Goal: Answer question/provide support: Share knowledge or assist other users

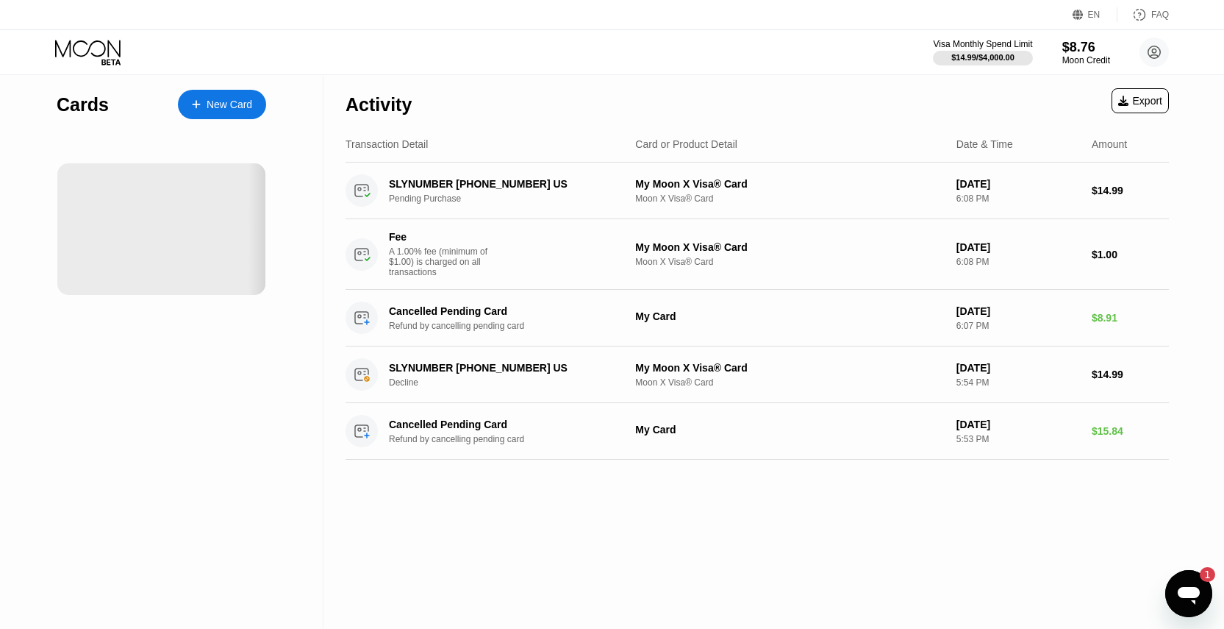
click at [1184, 591] on icon "Open messaging window, 1 unread message" at bounding box center [1189, 596] width 22 height 18
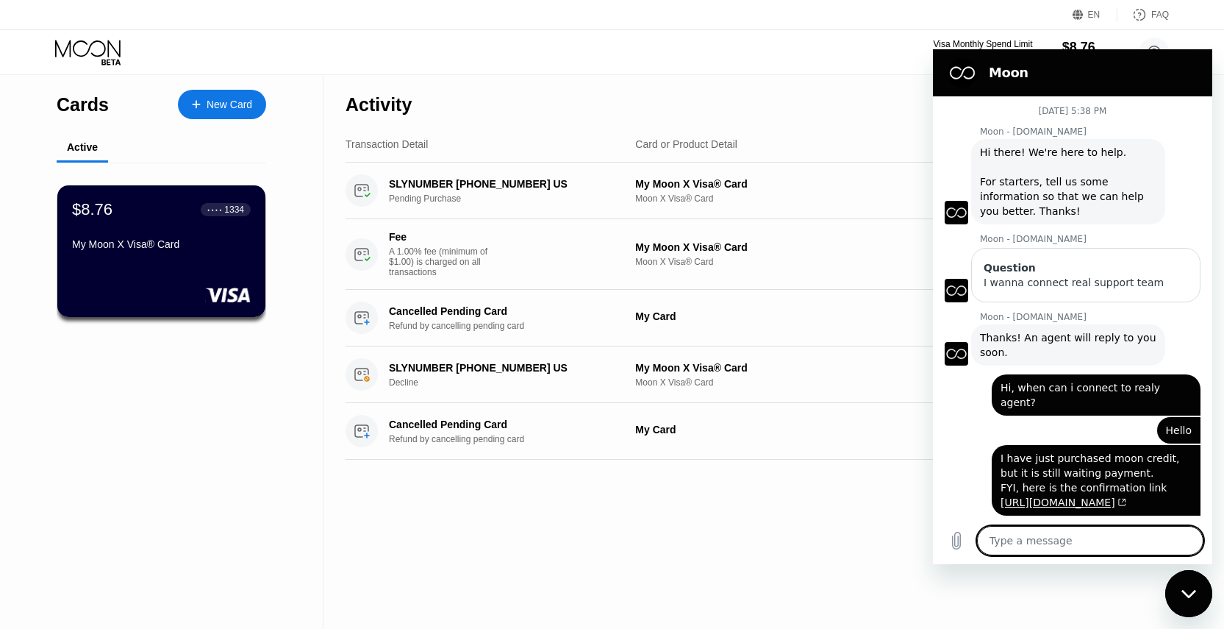
type textarea "x"
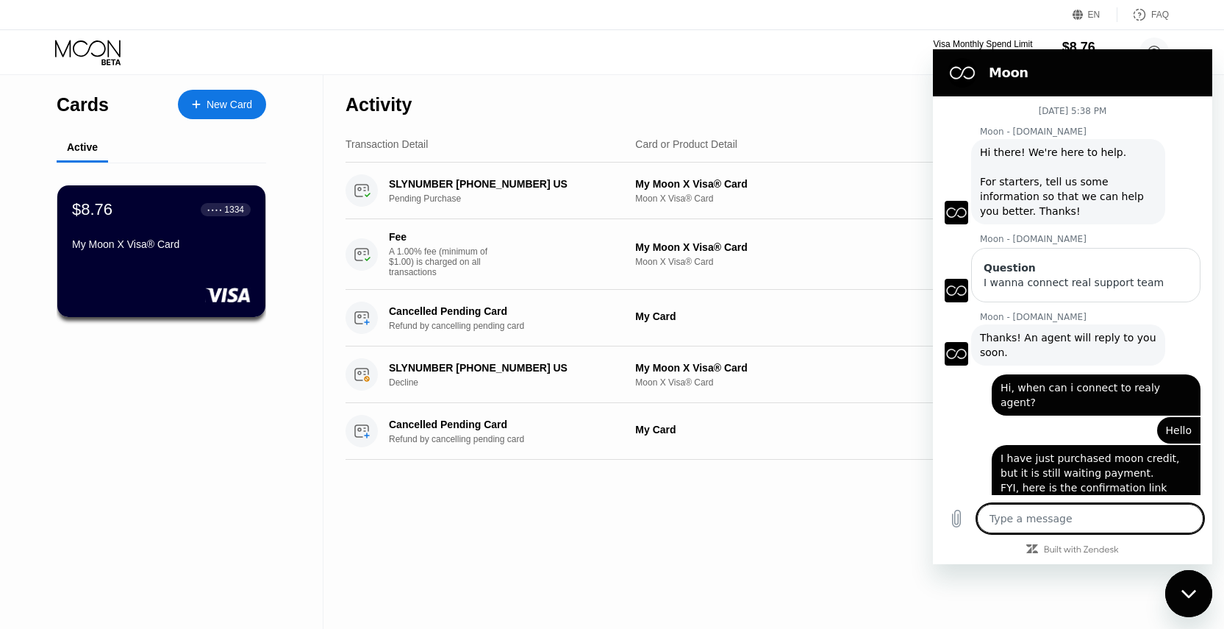
scroll to position [495, 0]
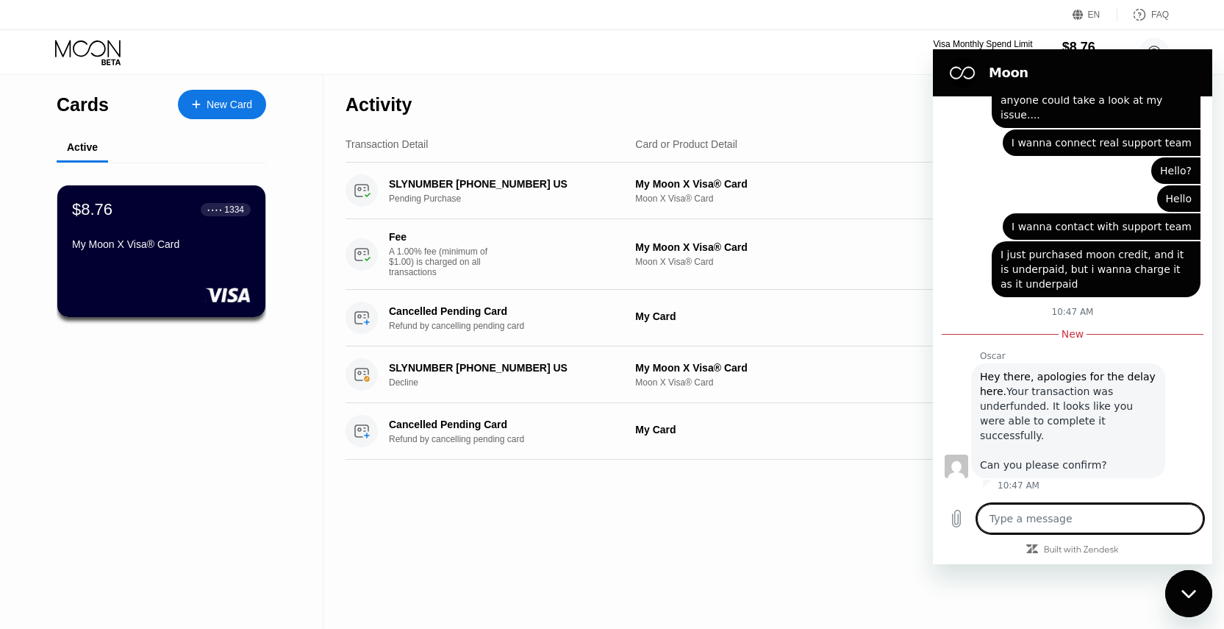
click at [1062, 521] on textarea at bounding box center [1090, 518] width 226 height 29
type textarea "H"
type textarea "x"
type textarea "Hi"
type textarea "x"
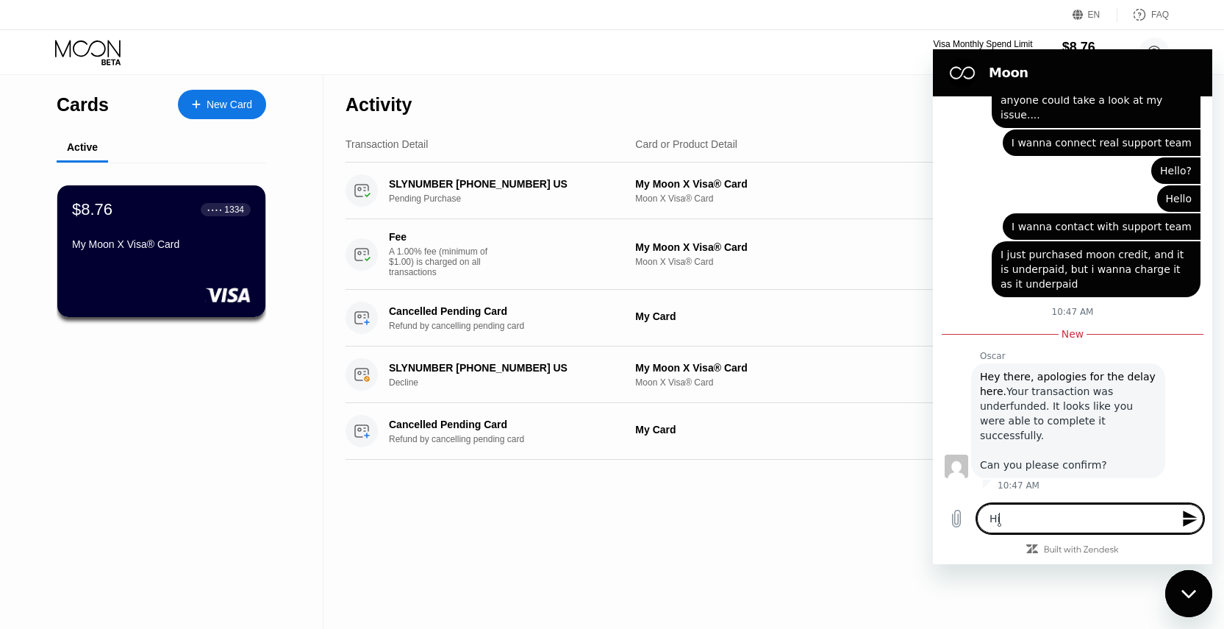
type textarea "Hi,"
type textarea "x"
type textarea "Hi,"
type textarea "x"
type textarea "Hi, O"
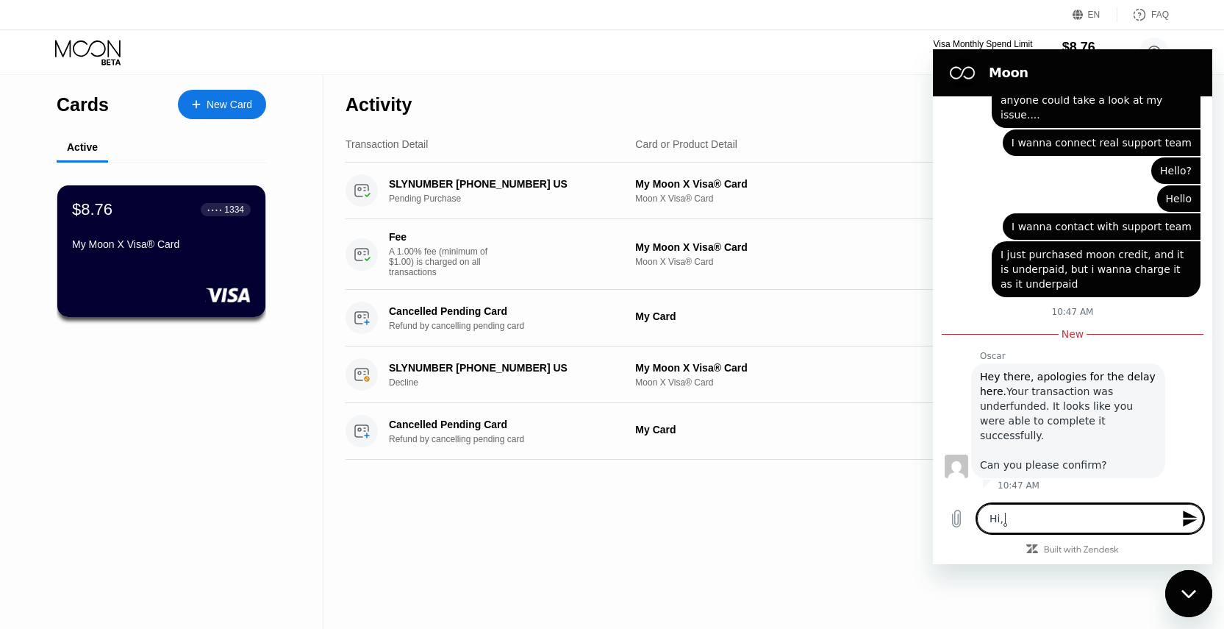
type textarea "x"
type textarea "Hi, Os"
type textarea "x"
type textarea "Hi, Osc"
type textarea "x"
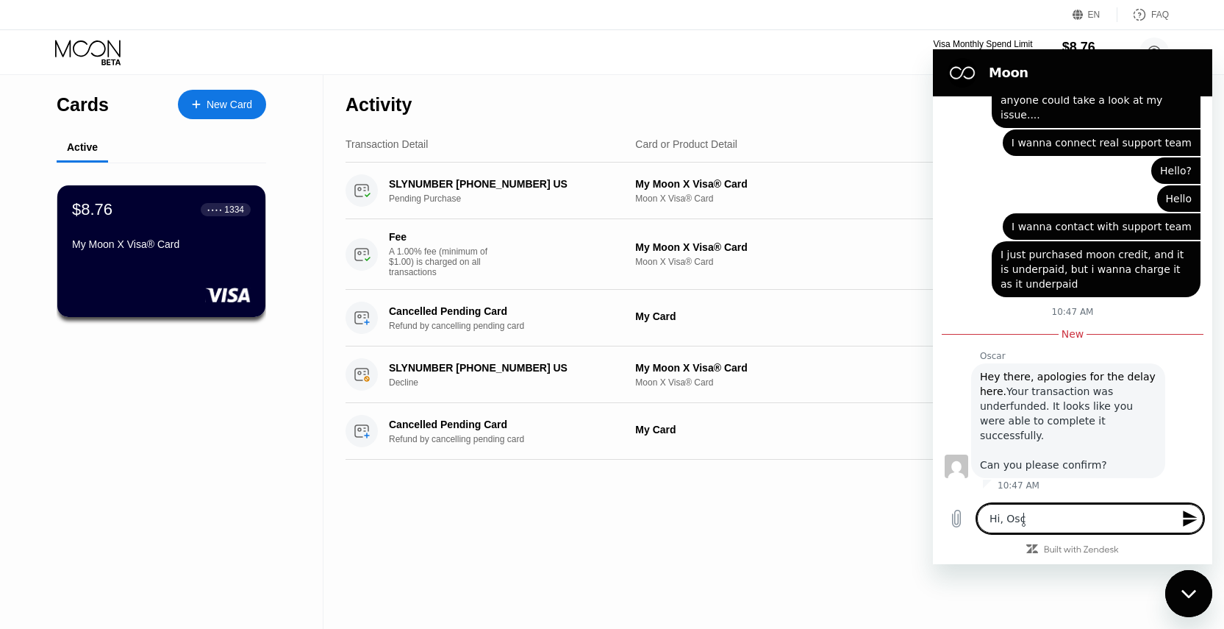
type textarea "Hi, Osca"
type textarea "x"
type textarea "Hi, Oscar"
type textarea "x"
type textarea "Hi, Oscar."
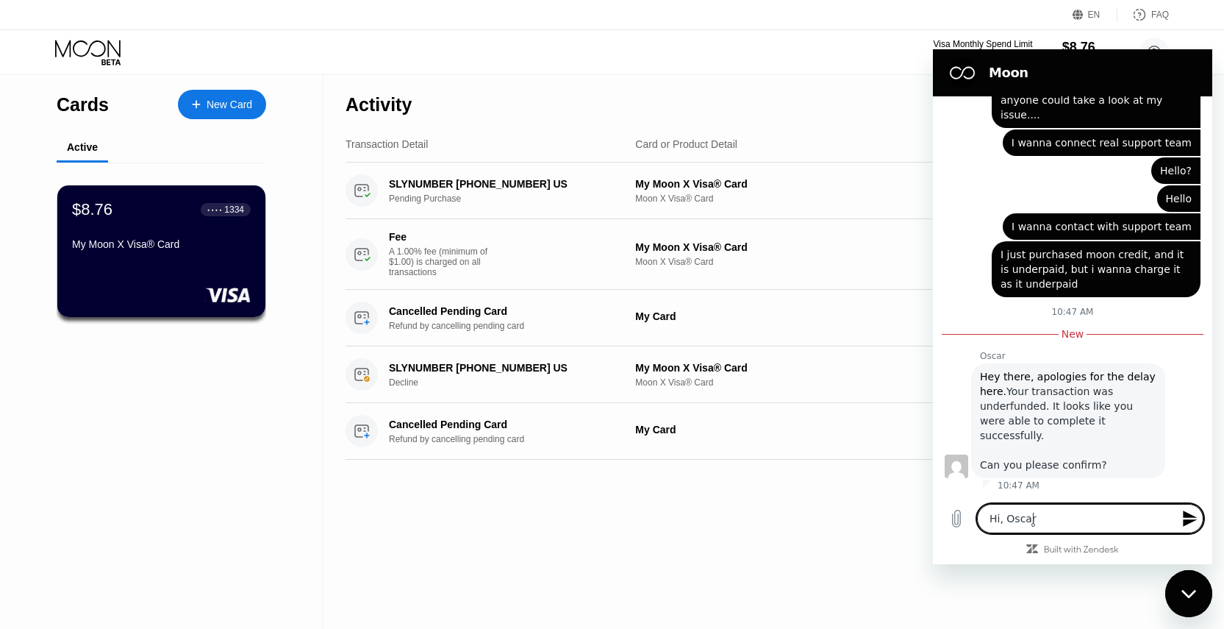
type textarea "x"
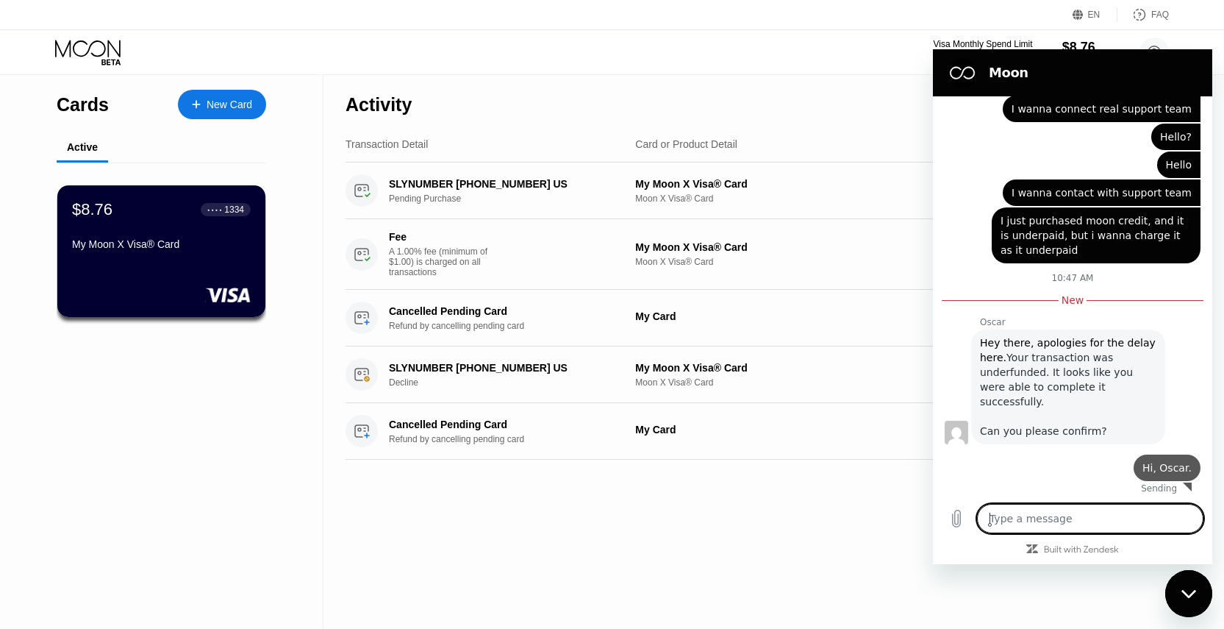
type textarea "x"
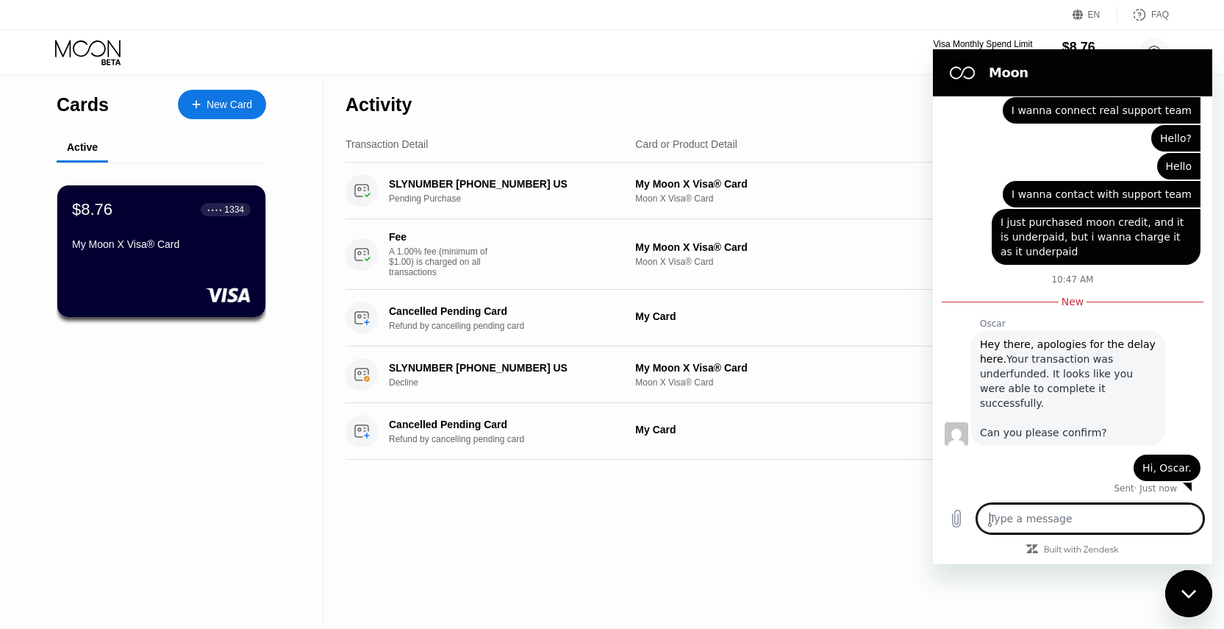
type textarea "T"
type textarea "x"
type textarea "Th"
type textarea "x"
type textarea "Tha"
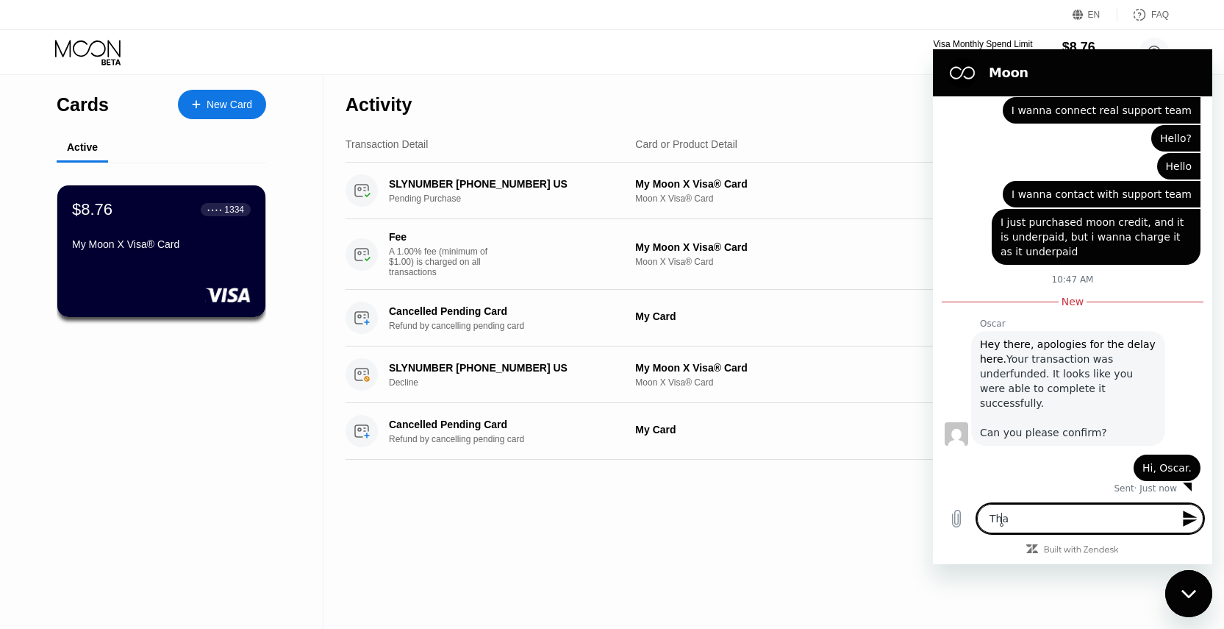
type textarea "x"
type textarea "Than"
type textarea "x"
type textarea "Thank"
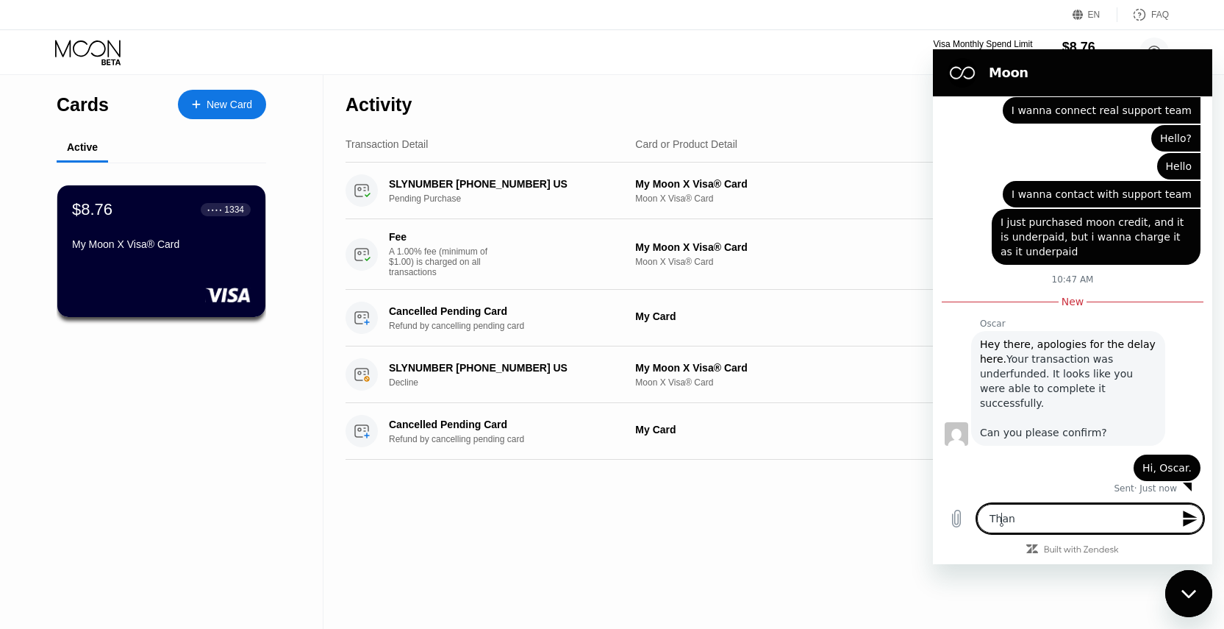
type textarea "x"
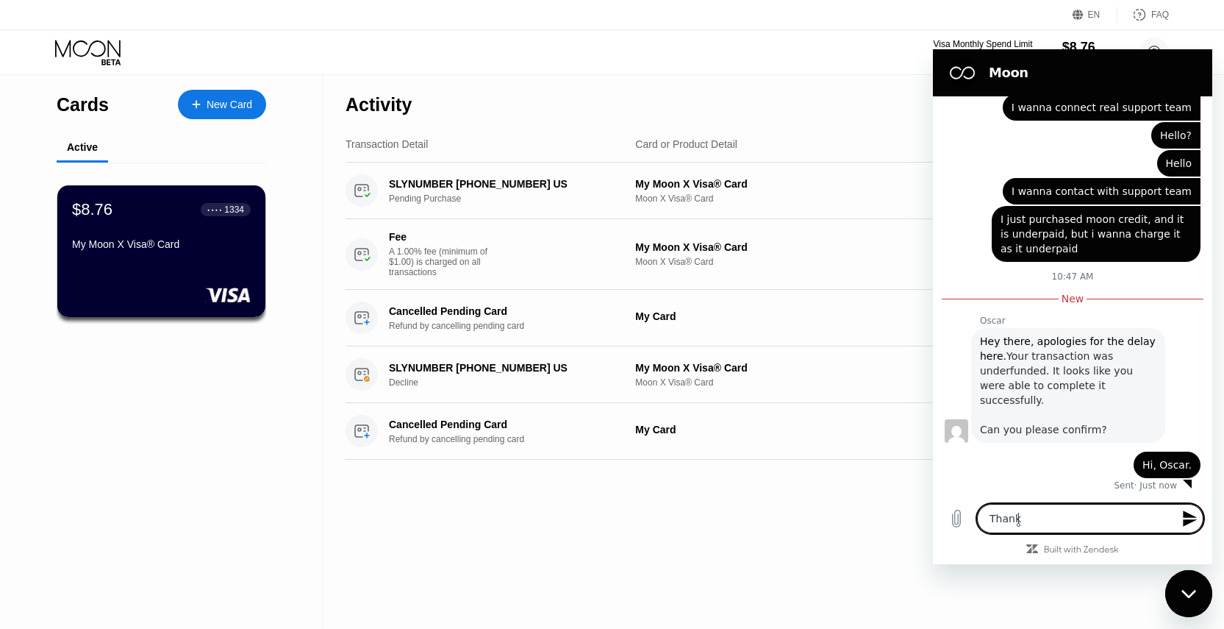
type textarea "Thanks"
type textarea "x"
type textarea "Thanks"
type textarea "x"
type textarea "Thanks o"
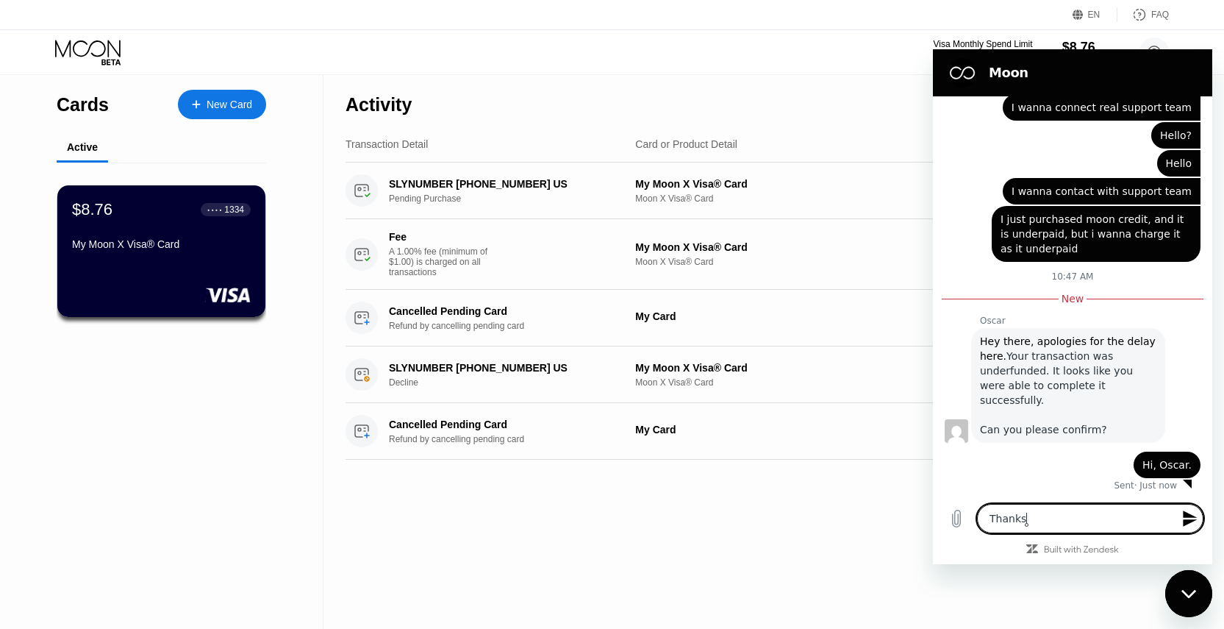
type textarea "x"
type textarea "Thanks of"
type textarea "x"
type textarea "Thanks of"
type textarea "x"
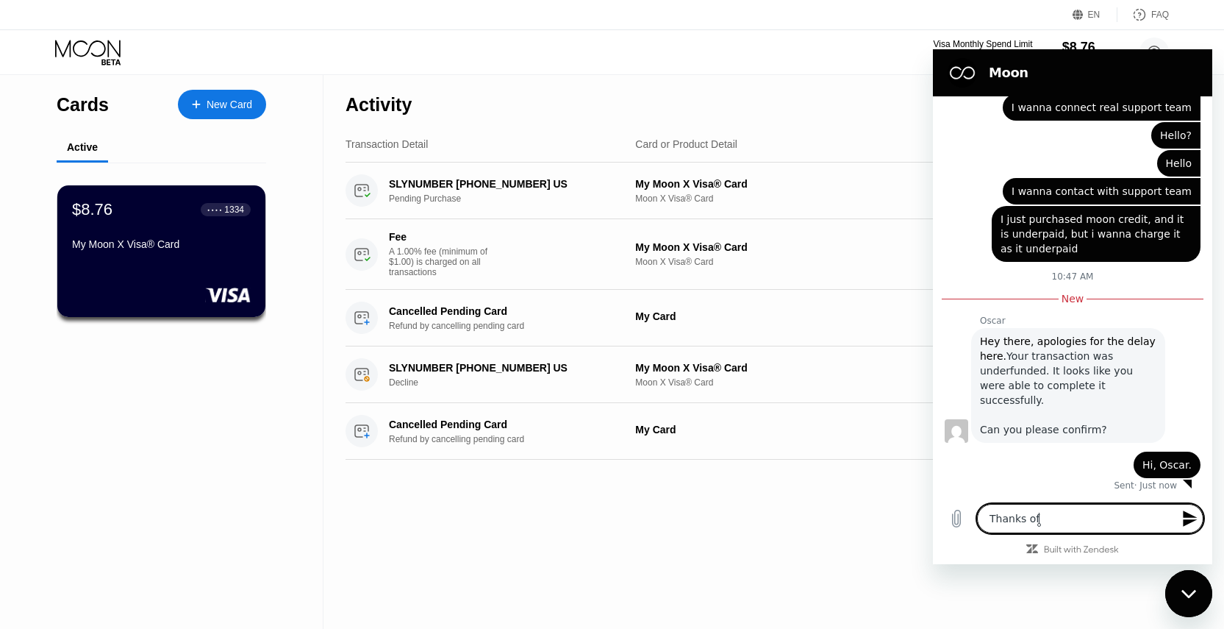
type textarea "Thanks of r"
type textarea "x"
type textarea "Thanks of re"
type textarea "x"
type textarea "Thanks of r"
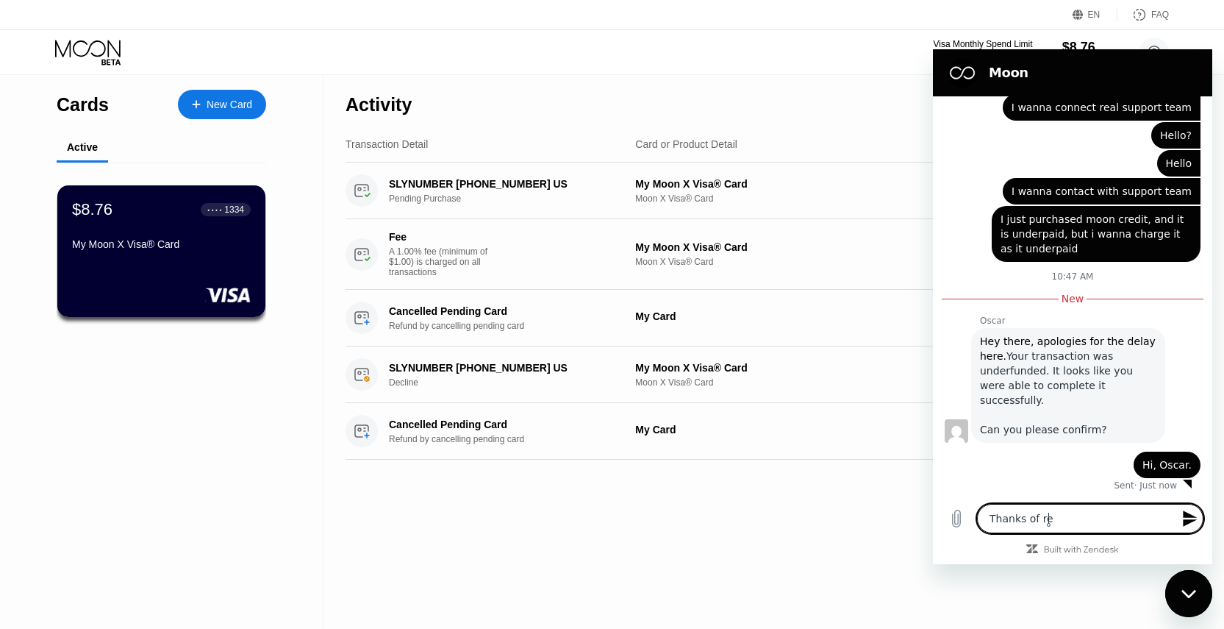
type textarea "x"
type textarea "Thanks of"
type textarea "x"
type textarea "Thanks of"
type textarea "x"
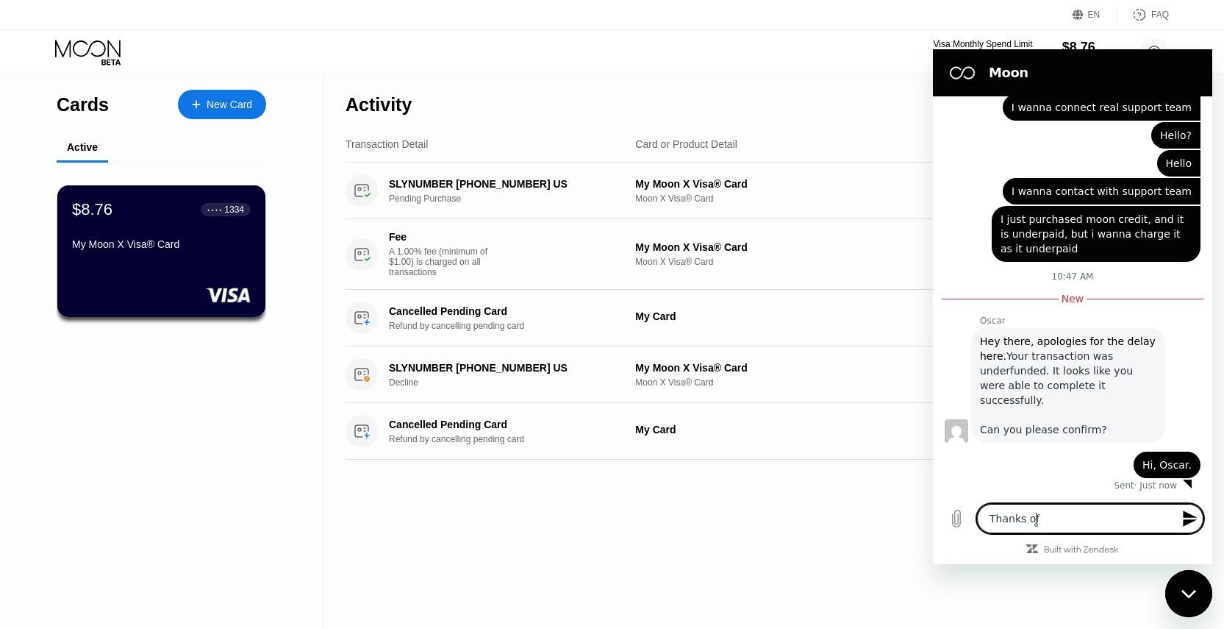
type textarea "Thanks o"
type textarea "x"
type textarea "Thanks"
type textarea "x"
type textarea "Thanks f"
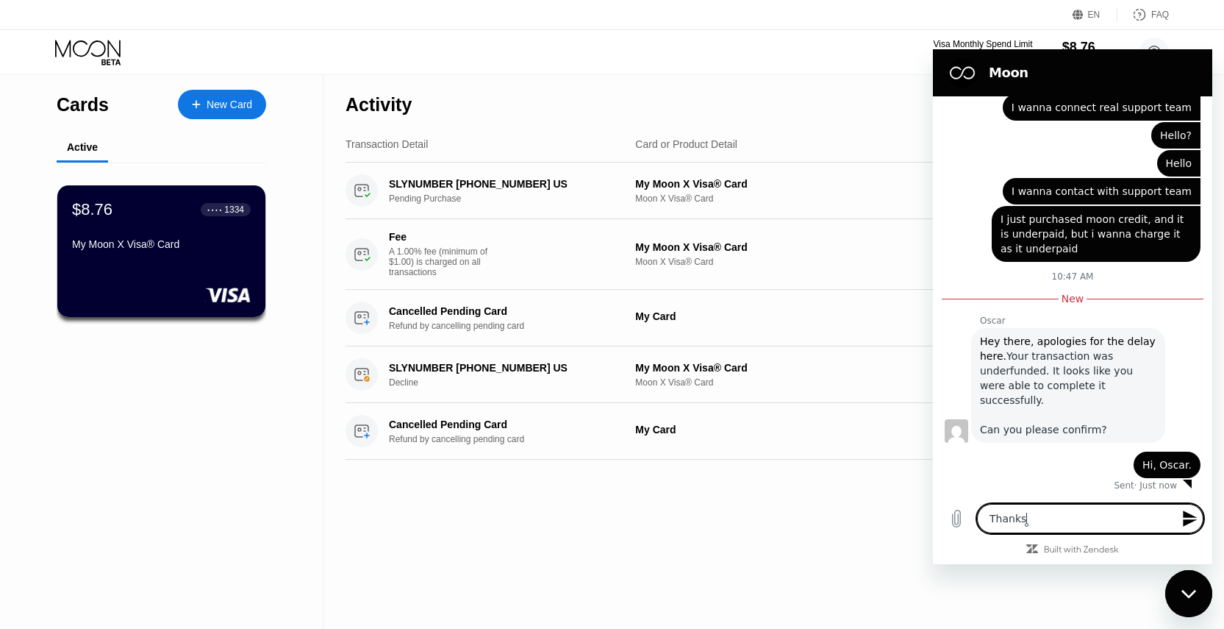
type textarea "x"
type textarea "Thanks fo"
type textarea "x"
type textarea "Thanks forf"
type textarea "x"
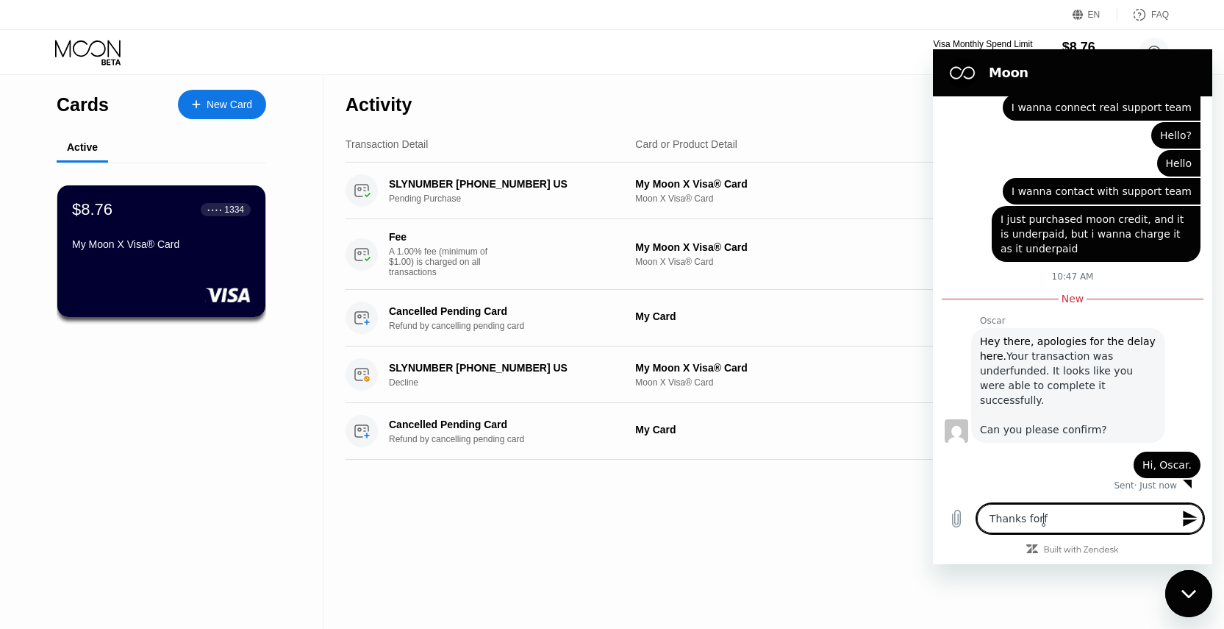
type textarea "Thanks forfr"
type textarea "x"
type textarea "Thanks forf"
type textarea "x"
type textarea "Thanks for"
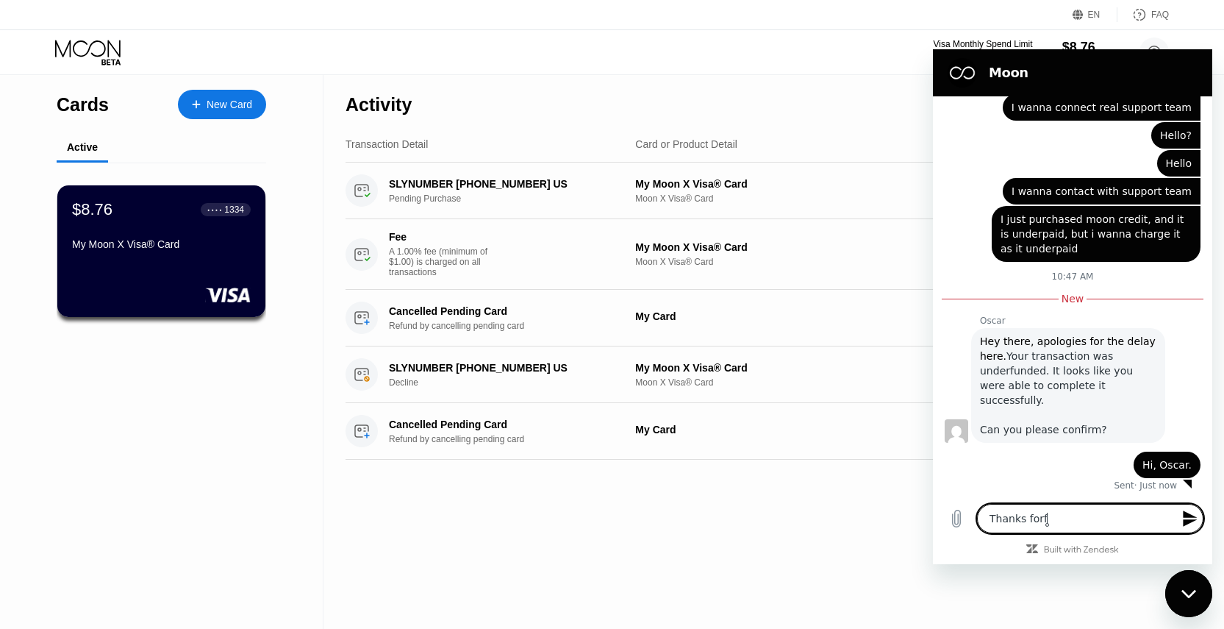
type textarea "x"
type textarea "Thanks for"
type textarea "x"
type textarea "Thanks for r"
type textarea "x"
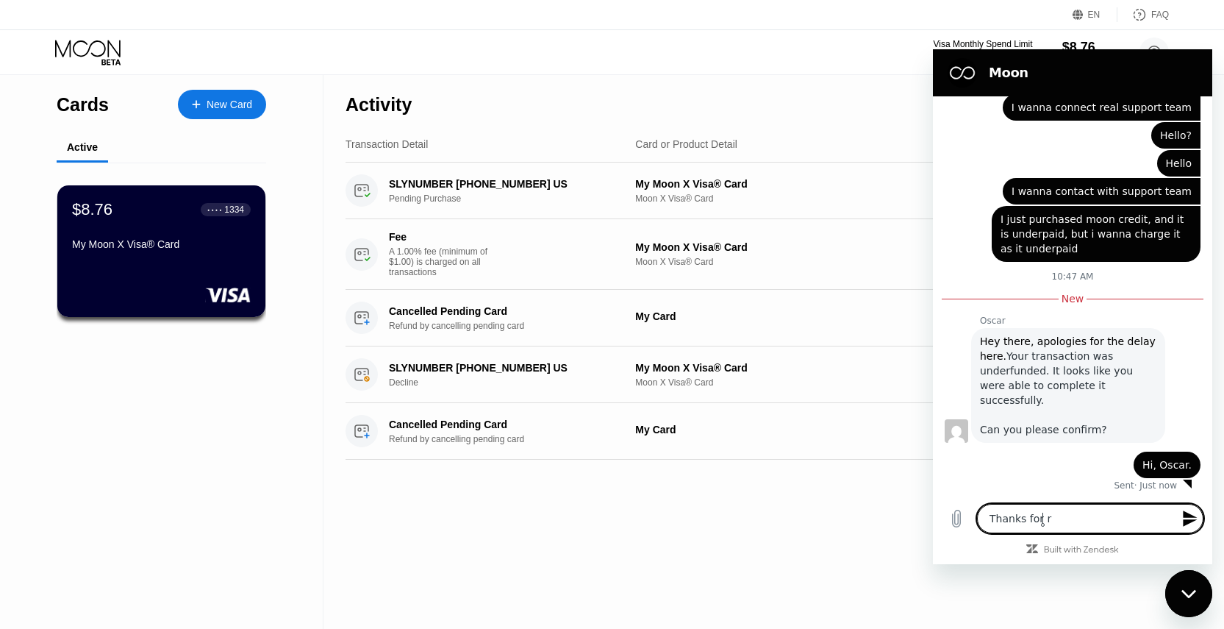
type textarea "Thanks for re"
type textarea "x"
type textarea "Thanks for [PERSON_NAME]"
type textarea "x"
type textarea "Thanks for reac"
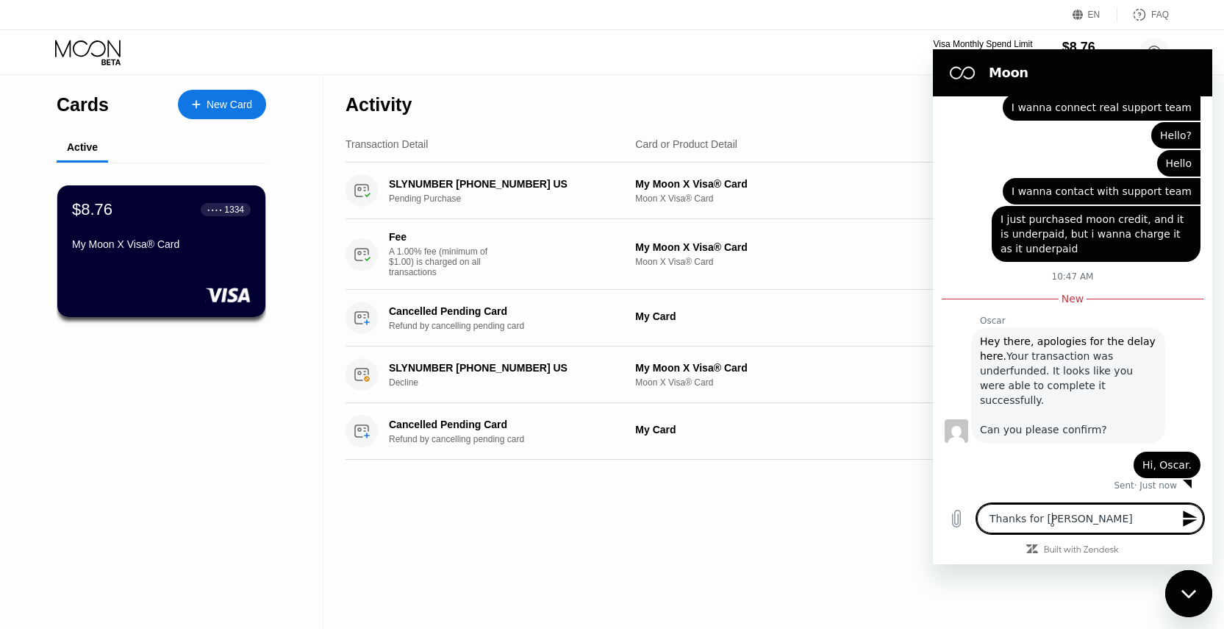
type textarea "x"
type textarea "Thanks for reach"
type textarea "x"
type textarea "Thanks for reachi"
type textarea "x"
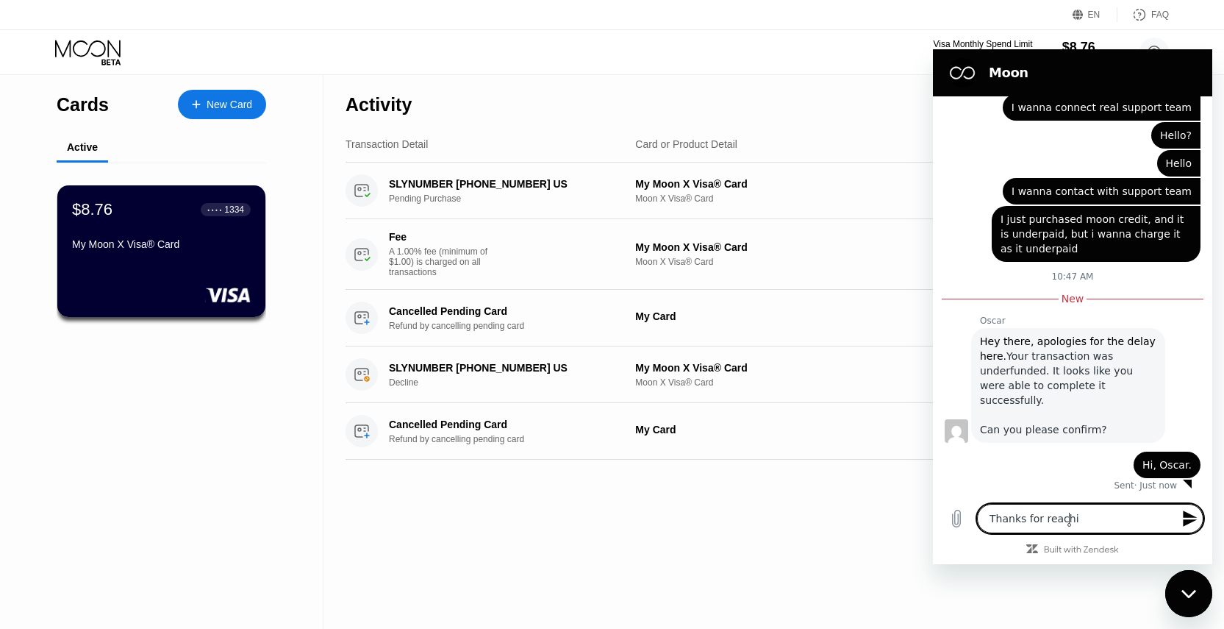
type textarea "Thanks for reachin"
type textarea "x"
type textarea "Thanks for reaching"
type textarea "x"
type textarea "Thanks for reaching"
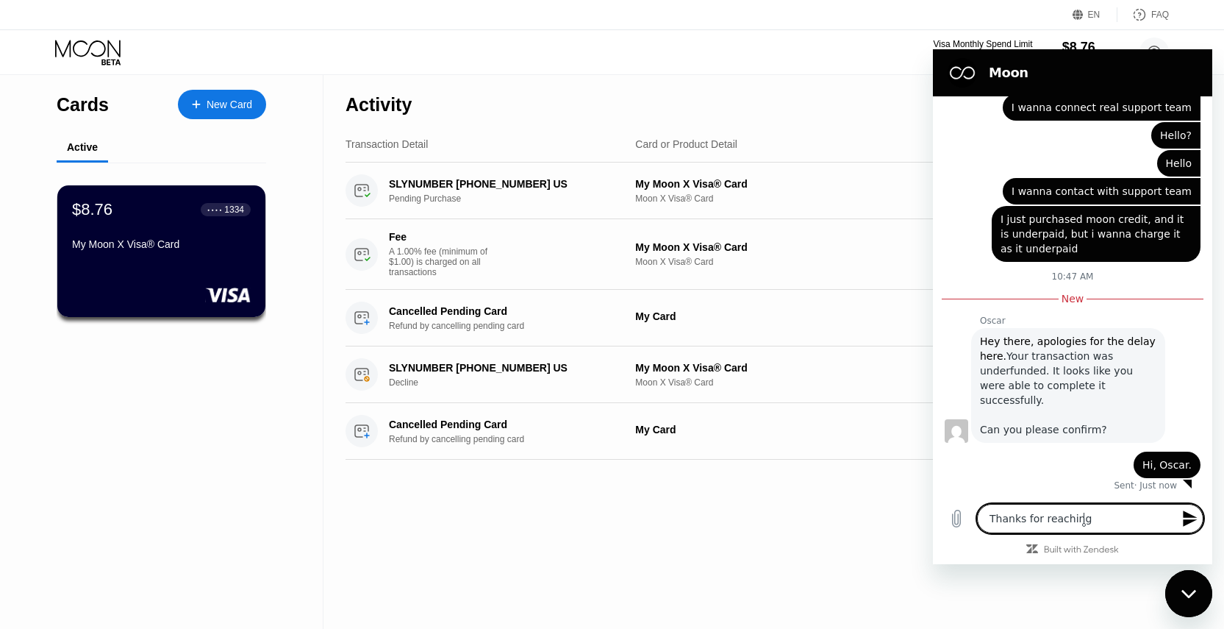
type textarea "x"
type textarea "Thanks for reaching o"
type textarea "x"
type textarea "Thanks for reaching ou"
type textarea "x"
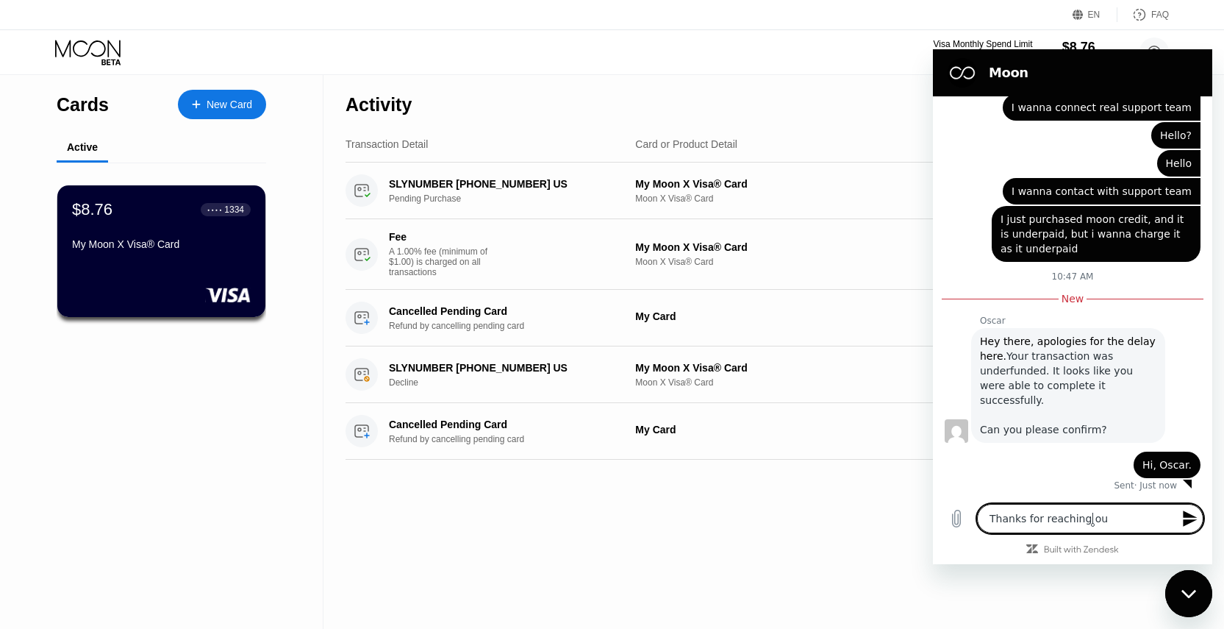
type textarea "Thanks for reaching out"
type textarea "x"
type textarea "Thanks for reaching out"
type textarea "x"
type textarea "Thanks for reaching out t"
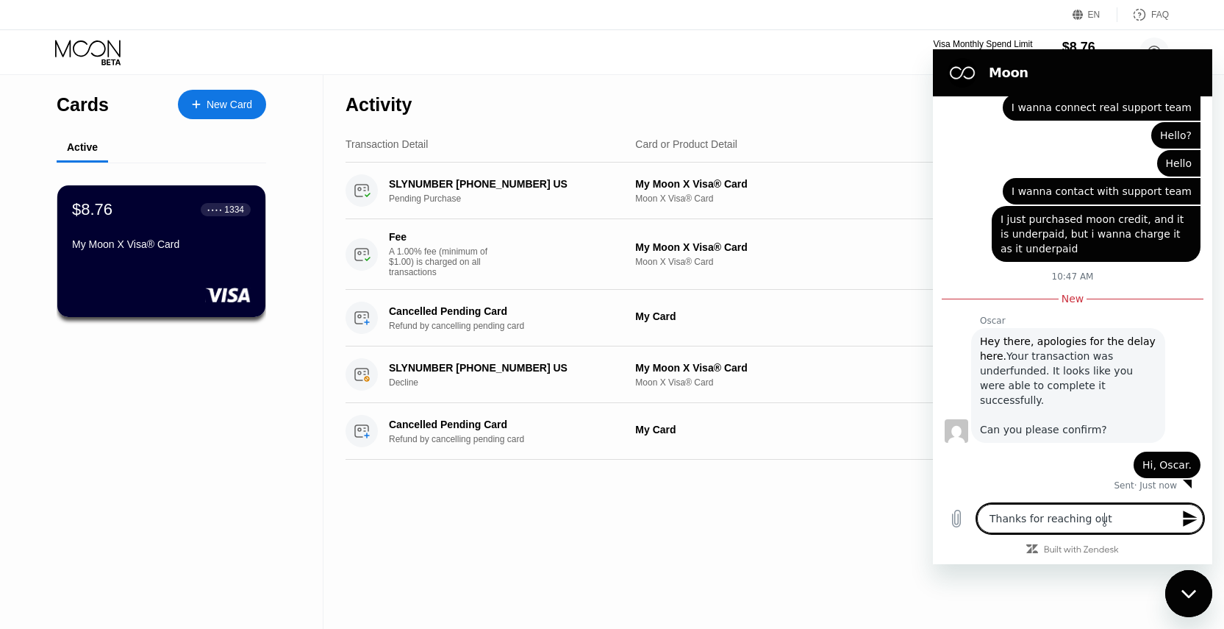
type textarea "x"
type textarea "Thanks for reaching out to"
type textarea "x"
type textarea "Thanks for reaching out to"
type textarea "x"
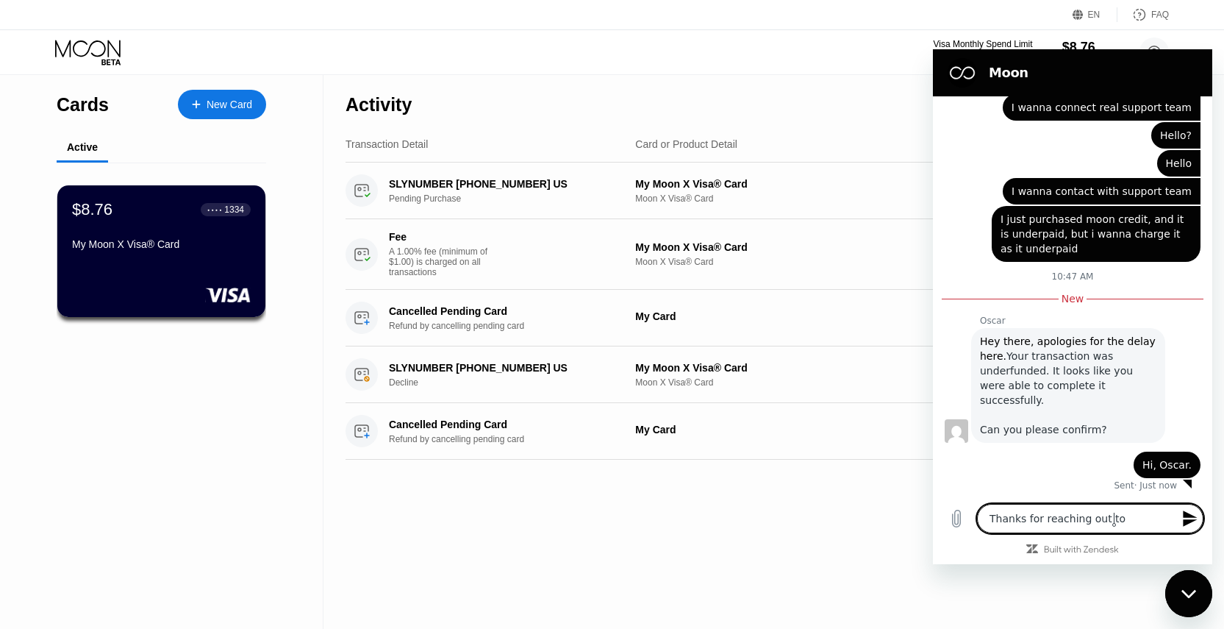
type textarea "Thanks for reaching out to m"
type textarea "x"
type textarea "Thanks for reaching out to me"
type textarea "x"
type textarea "Thanks for reaching out to me."
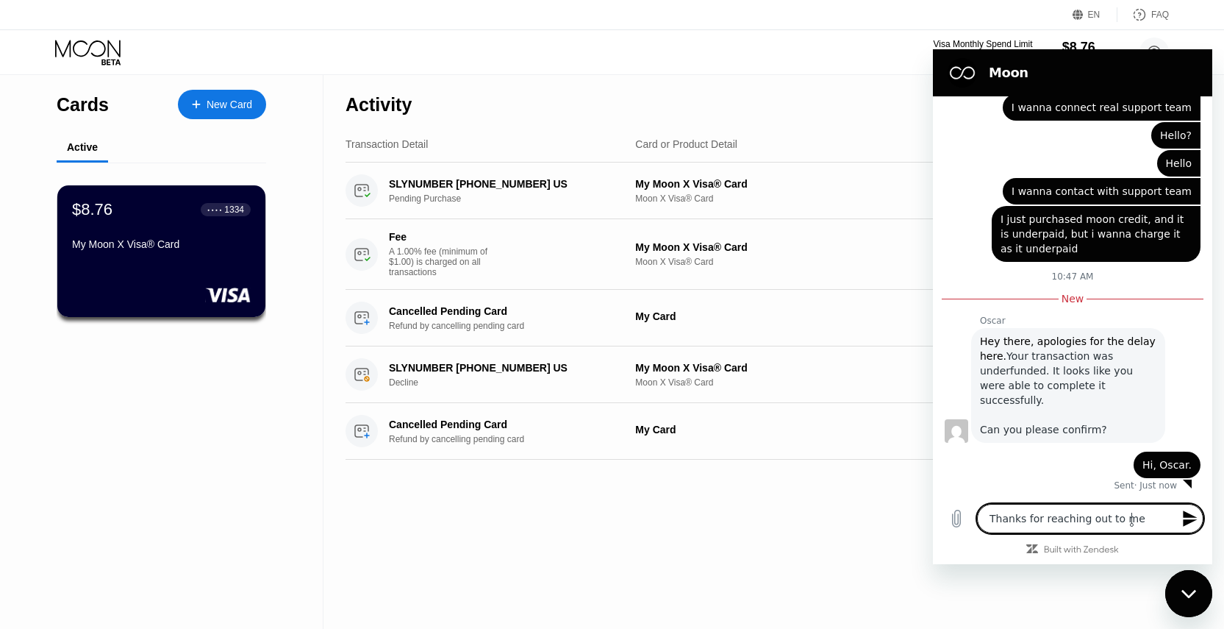
type textarea "x"
type textarea "Thanks for reaching out to me."
type textarea "x"
type textarea "Thanks for reaching out to me. I"
type textarea "x"
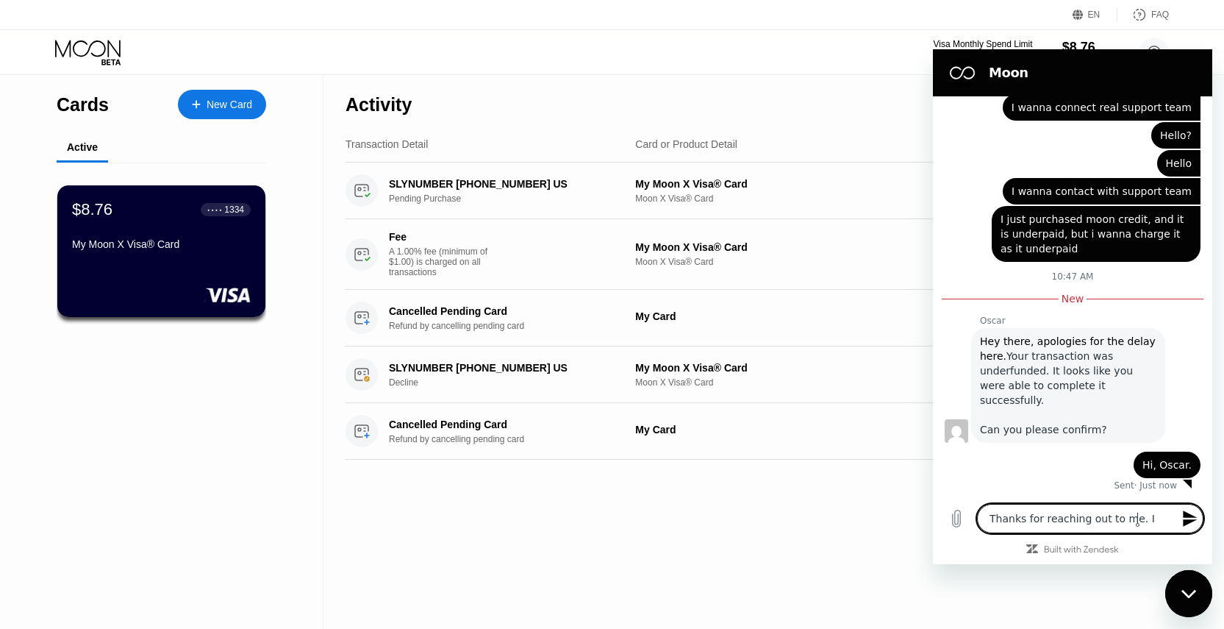
type textarea "Thanks for reaching out to me. I"
type textarea "x"
type textarea "Thanks for reaching out to me. I c"
type textarea "x"
type textarea "Thanks for reaching out to me. I co"
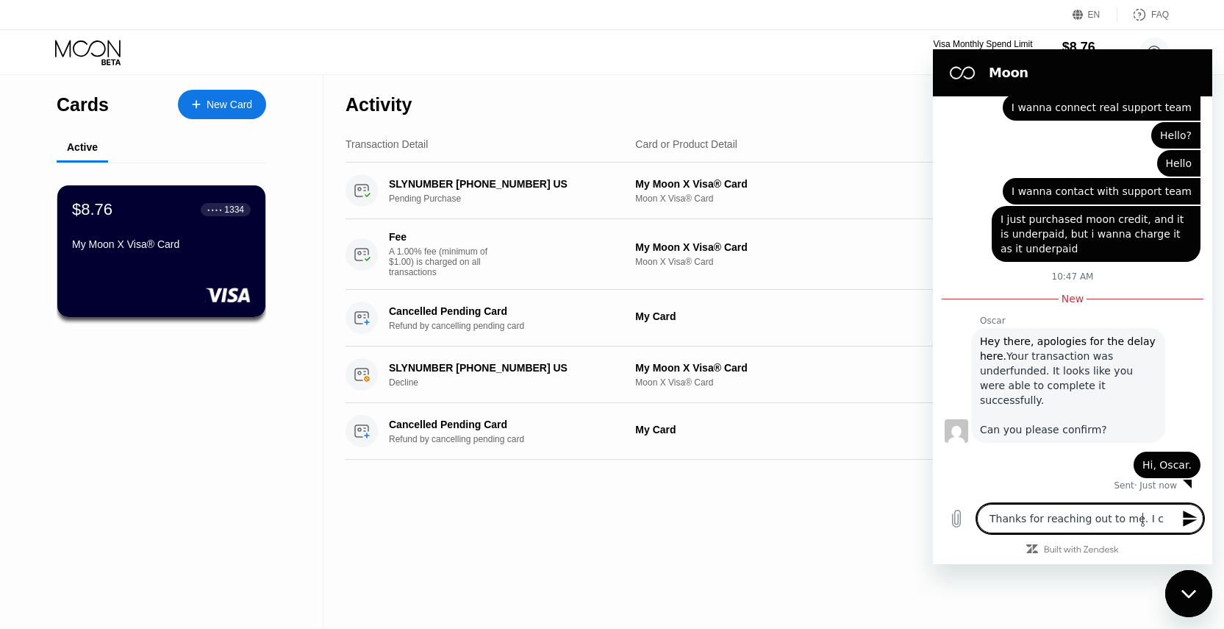
type textarea "x"
type textarea "Thanks for reaching out to me. I con"
type textarea "x"
type textarea "Thanks for reaching out to me. I conf"
type textarea "x"
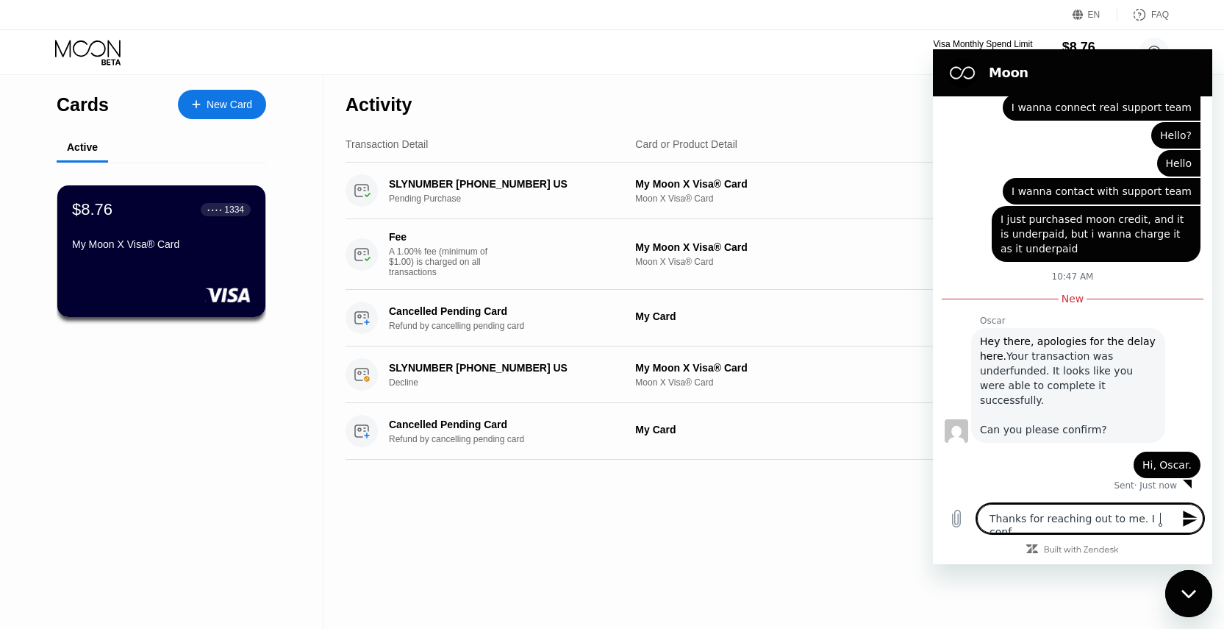
type textarea "Thanks for reaching out to me. I confi"
type textarea "x"
type textarea "Thanks for reaching out to me. I confir"
type textarea "x"
type textarea "Thanks for reaching out to me. I confirm"
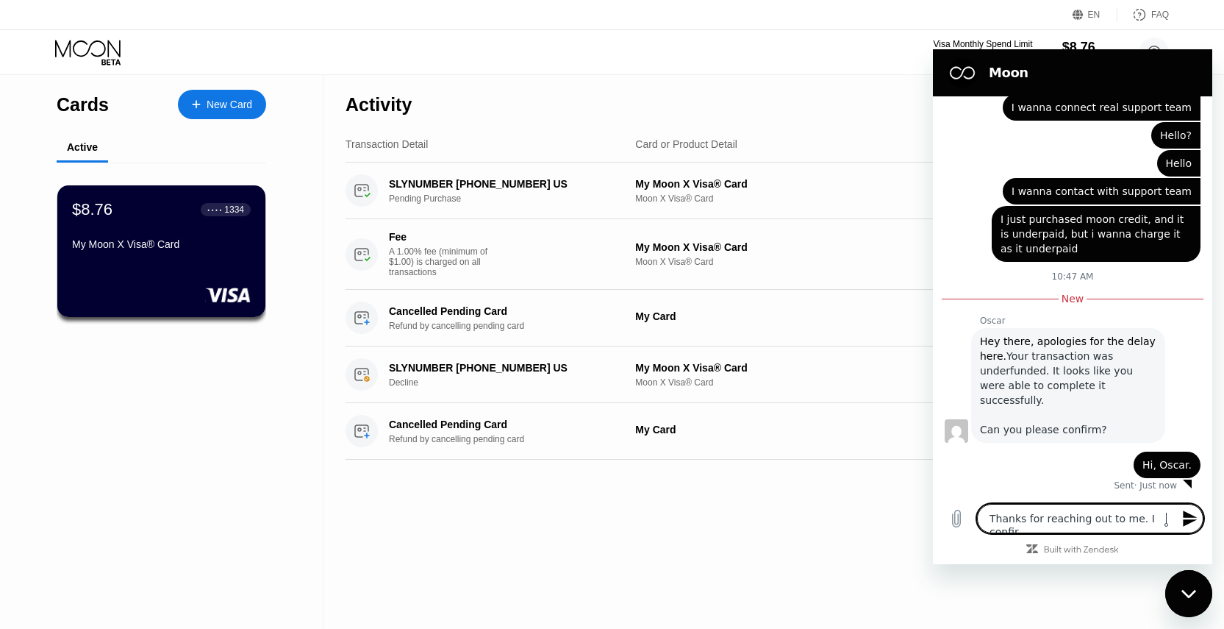
type textarea "x"
type textarea "Thanks for reaching out to me. I confirm"
type textarea "x"
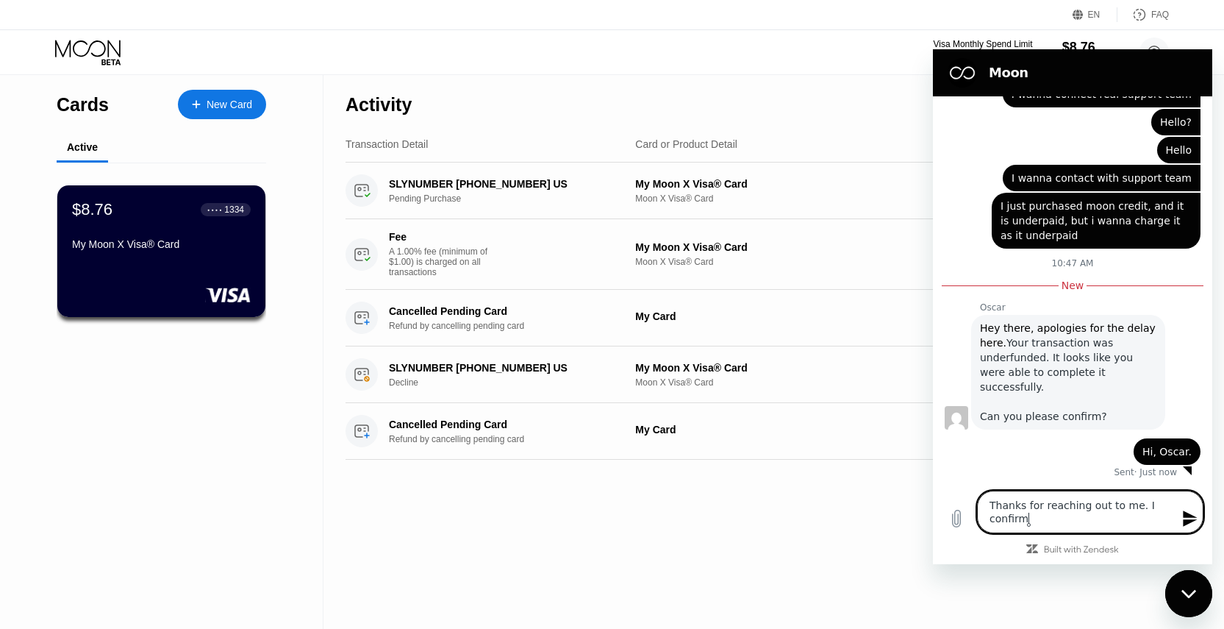
type textarea "Thanks for reaching out to me. I confirm t"
type textarea "x"
type textarea "Thanks for reaching out to me. I confirm th"
type textarea "x"
type textarea "Thanks for reaching out to me. I confirm the"
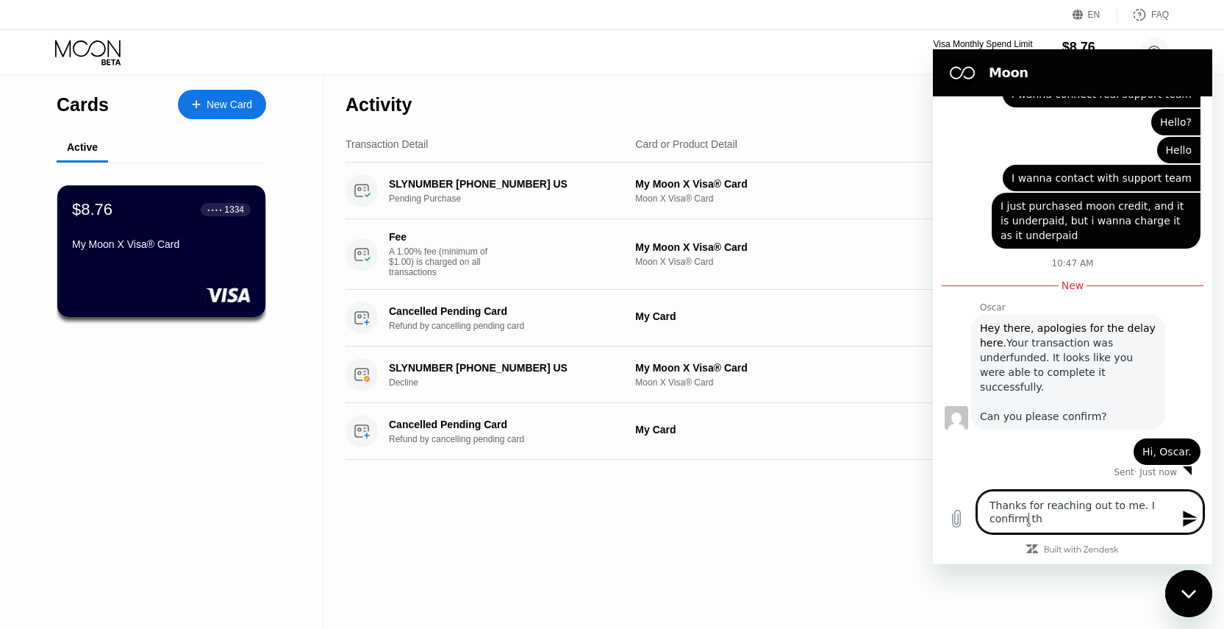
type textarea "x"
type textarea "Thanks for reaching out to me. I confirm the"
type textarea "x"
type textarea "Thanks for reaching out to me. I confirm the u"
type textarea "x"
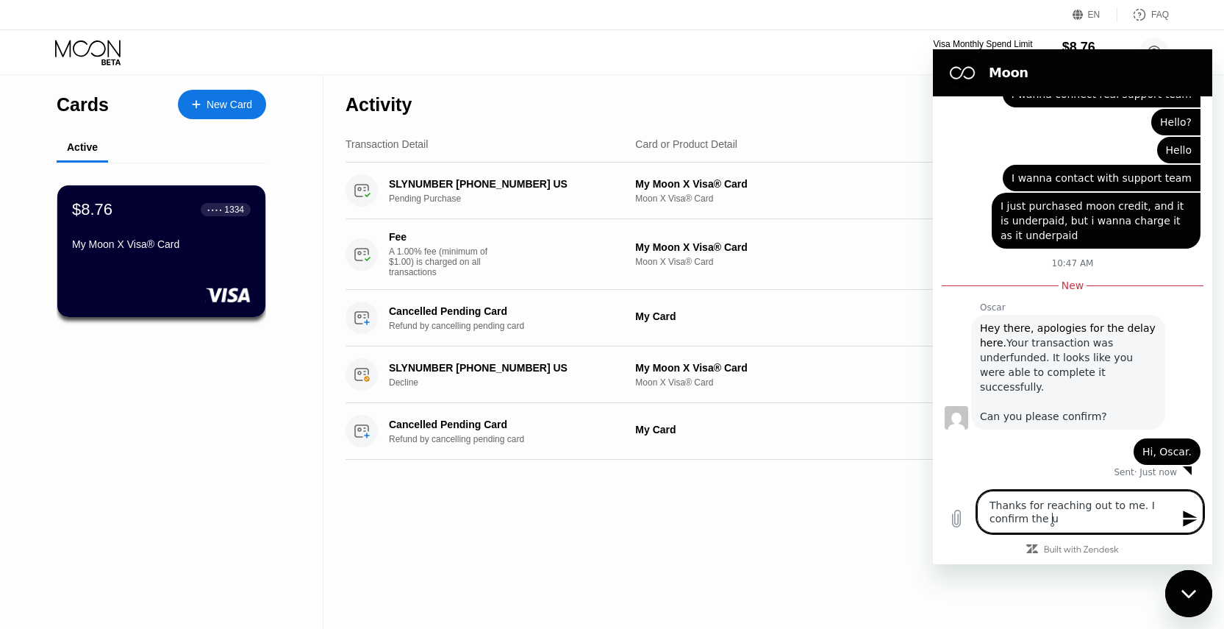
type textarea "Thanks for reaching out to me. I confirm the un"
type textarea "x"
type textarea "Thanks for reaching out to me. I confirm the und"
type textarea "x"
type textarea "Thanks for reaching out to me. I confirm the unde"
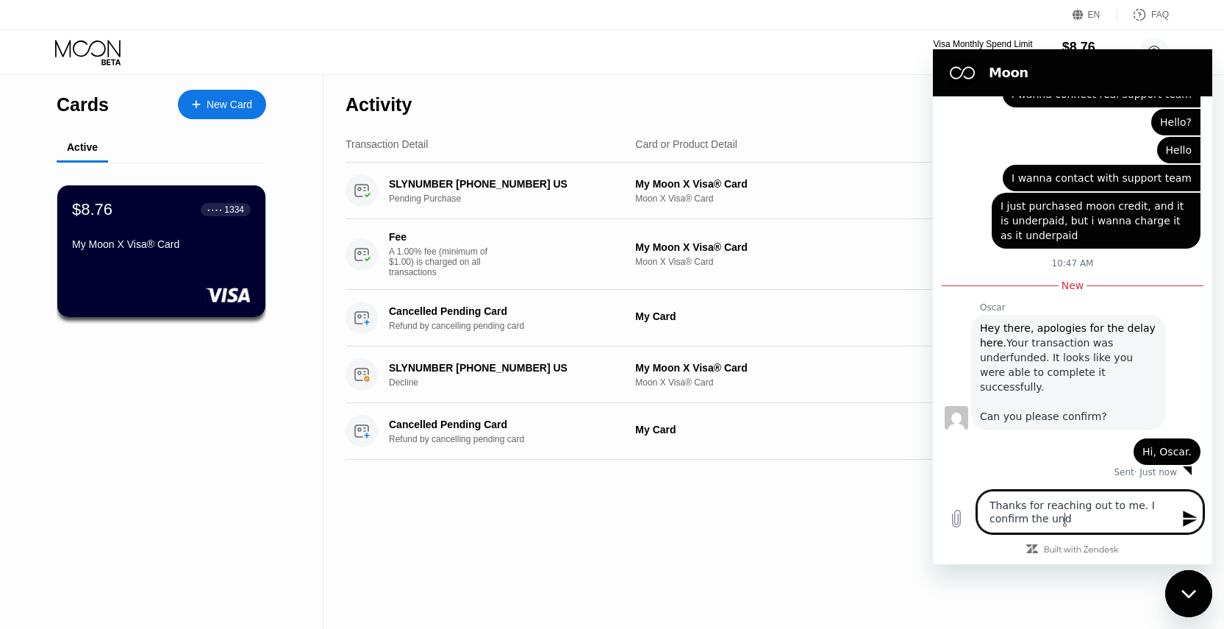
type textarea "x"
type textarea "Thanks for reaching out to me. I confirm the under"
type textarea "x"
type textarea "Thanks for reaching out to me. I confirm the underp"
type textarea "x"
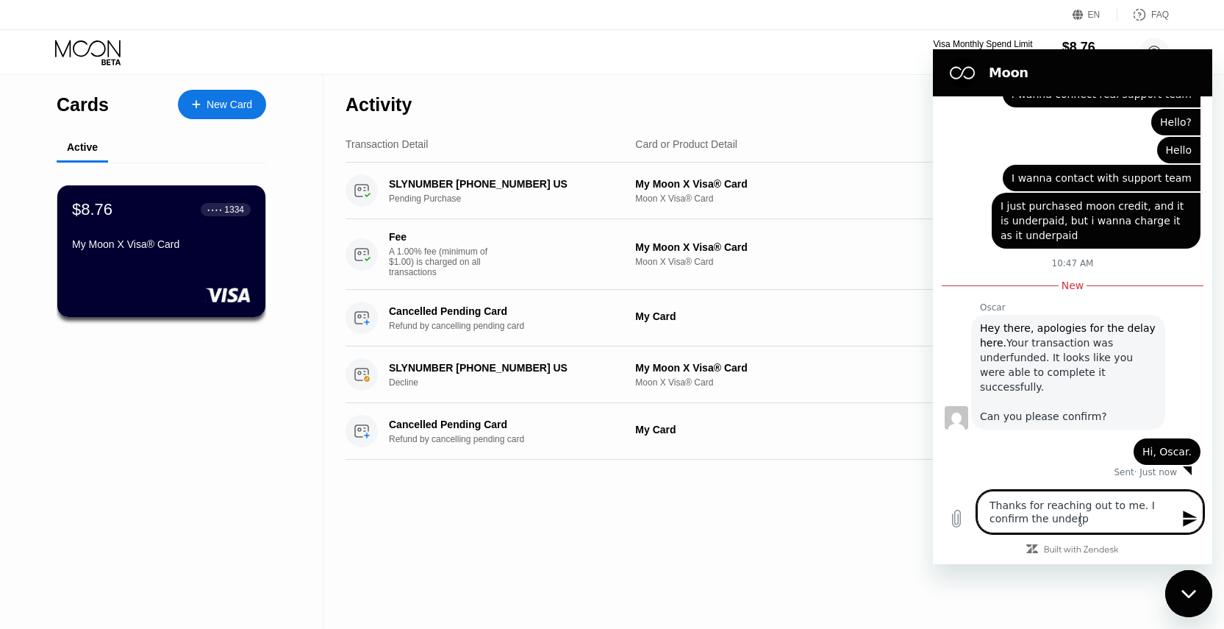
type textarea "Thanks for reaching out to me. I confirm the underpa"
type textarea "x"
type textarea "Thanks for reaching out to me. I confirm the underpai"
type textarea "x"
type textarea "Thanks for reaching out to me. I confirm the underpa"
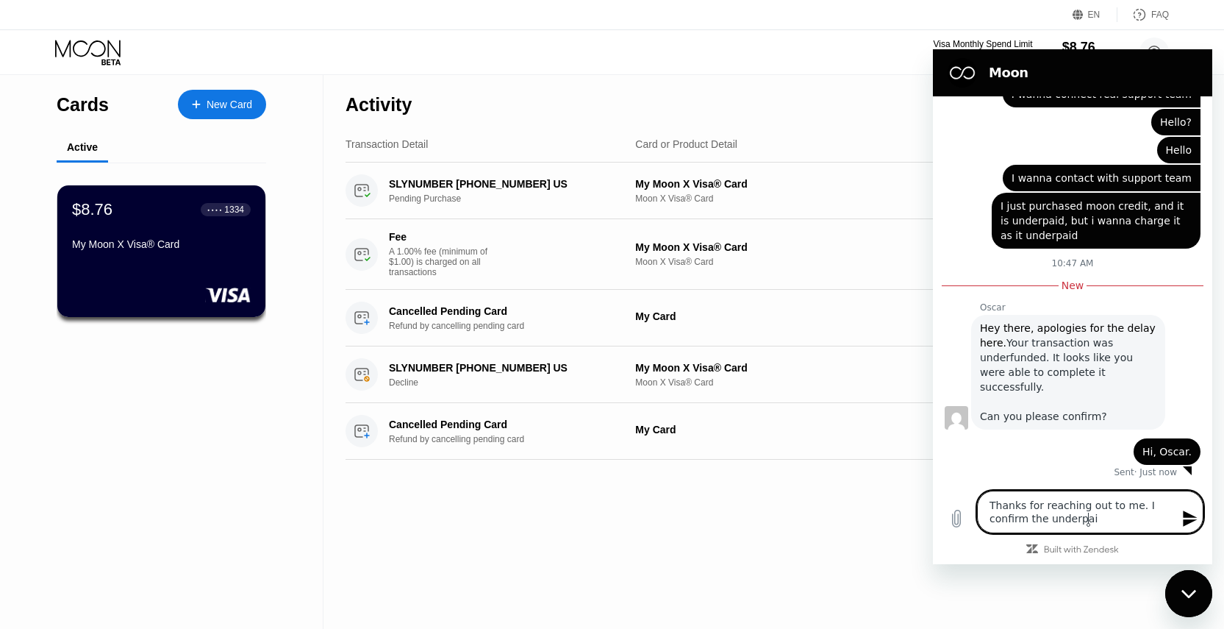
type textarea "x"
type textarea "Thanks for reaching out to me. I confirm the underpay"
type textarea "x"
type textarea "Thanks for reaching out to me. I confirm the underpaym"
type textarea "x"
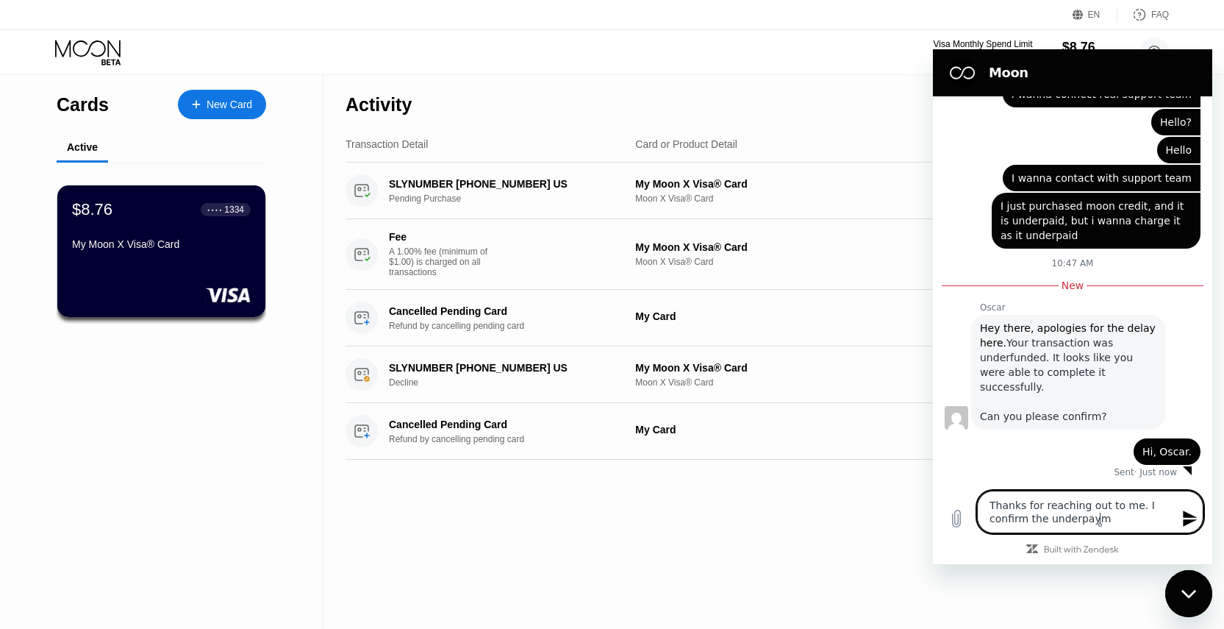
type textarea "Thanks for reaching out to me. I confirm the underpayme"
type textarea "x"
type textarea "Thanks for reaching out to me. I confirm the underpaymen"
type textarea "x"
type textarea "Thanks for reaching out to me. I confirm the underpayment"
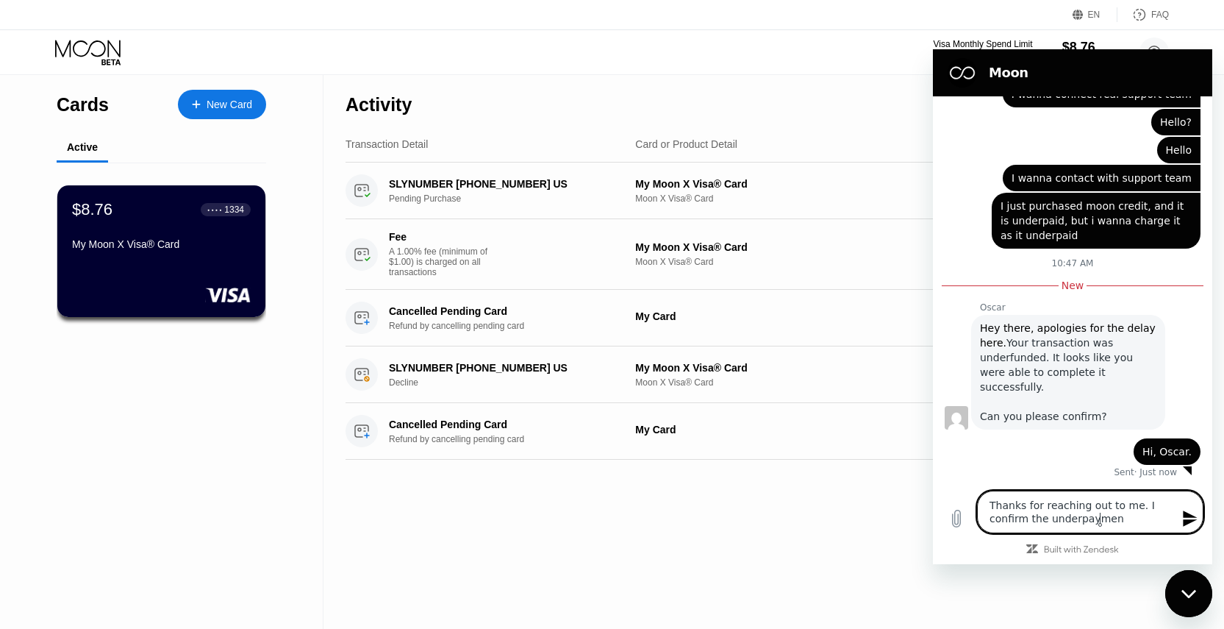
type textarea "x"
type textarea "Thanks for reaching out to me. I confirm the underpayment"
type textarea "x"
type textarea "Thanks for reaching out to me. I confirm the underpayment ,"
type textarea "x"
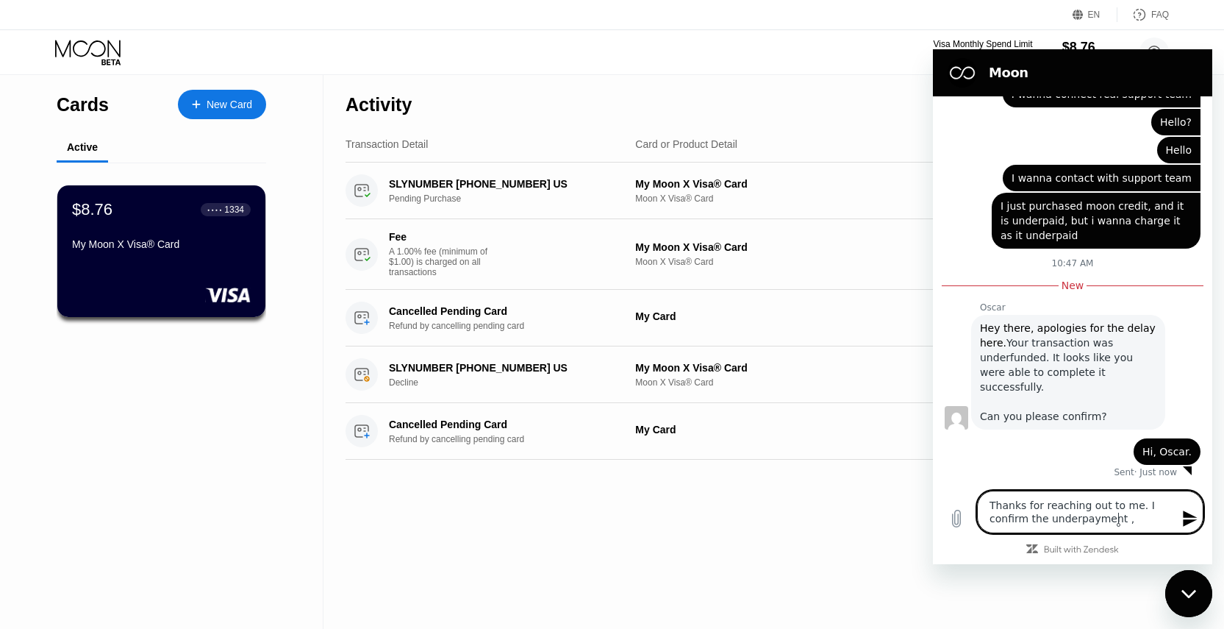
type textarea "Thanks for reaching out to me. I confirm the underpayment ,a"
type textarea "x"
type textarea "Thanks for reaching out to me. I confirm the underpayment ,"
type textarea "x"
type textarea "Thanks for reaching out to me. I confirm the underpayment"
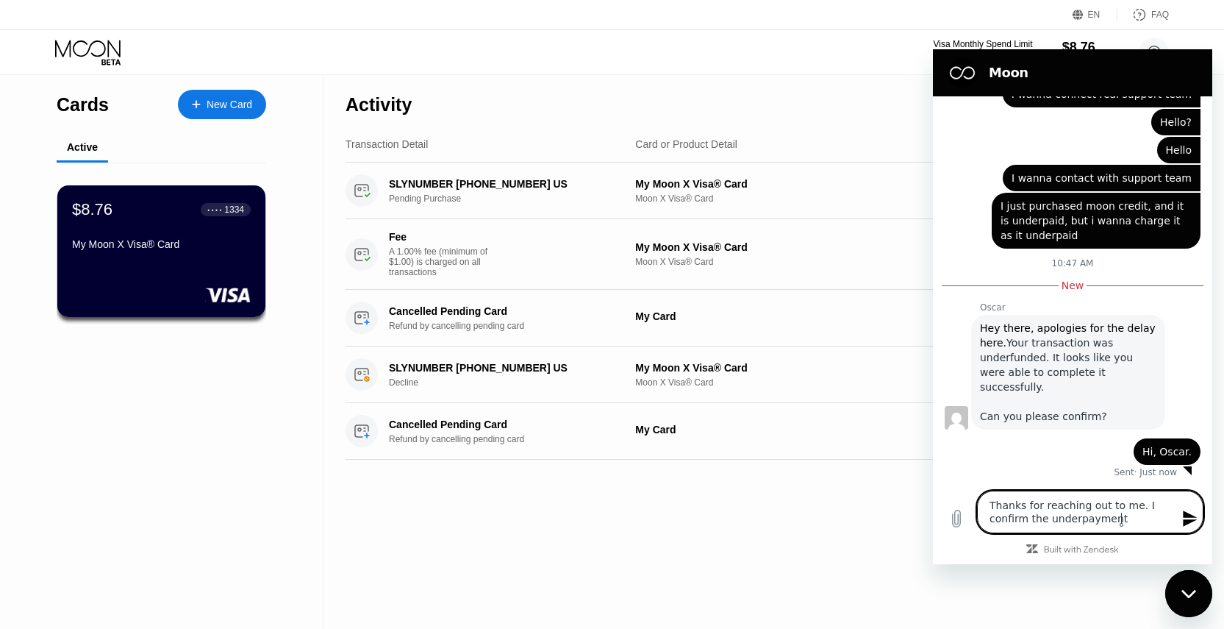
type textarea "x"
type textarea "Thanks for reaching out to me. I confirm the underpayment"
type textarea "x"
type textarea "Thanks for reaching out to me. I confirm the underpayment,"
type textarea "x"
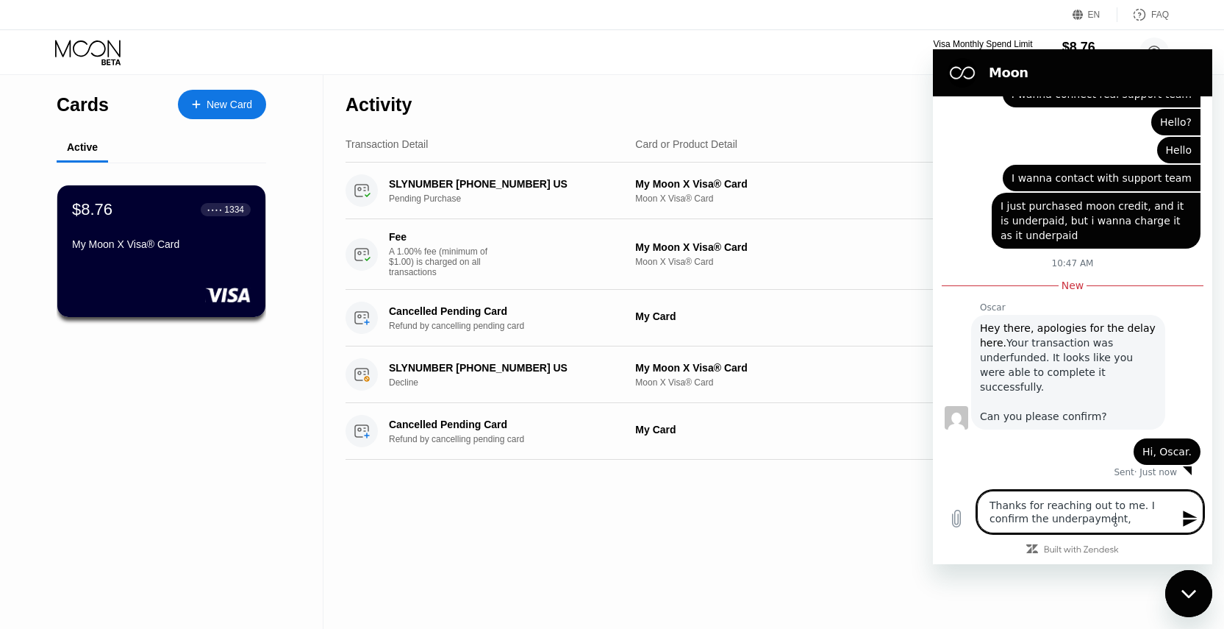
type textarea "Thanks for reaching out to me. I confirm the underpayment,"
type textarea "x"
type textarea "Thanks for reaching out to me. I confirm the underpayment, a"
type textarea "x"
type textarea "Thanks for reaching out to me. I confirm the underpayment, an"
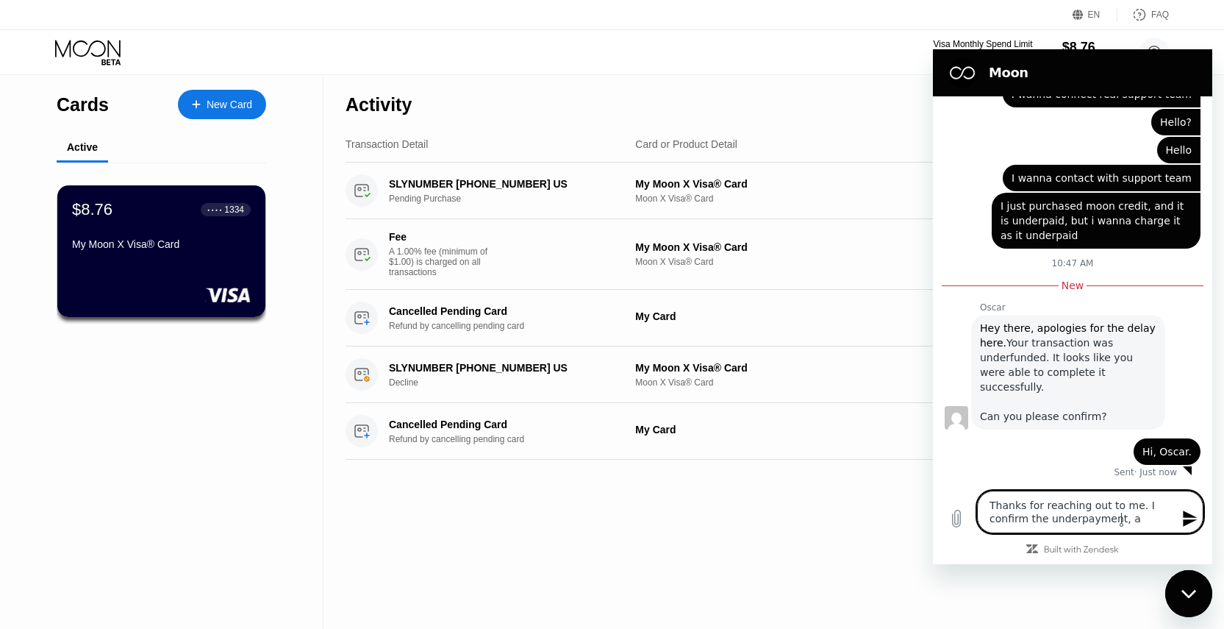
type textarea "x"
type textarea "Thanks for reaching out to me. I confirm the underpayment, and"
type textarea "x"
type textarea "Thanks for reaching out to me. I confirm the underpayment, and"
type textarea "x"
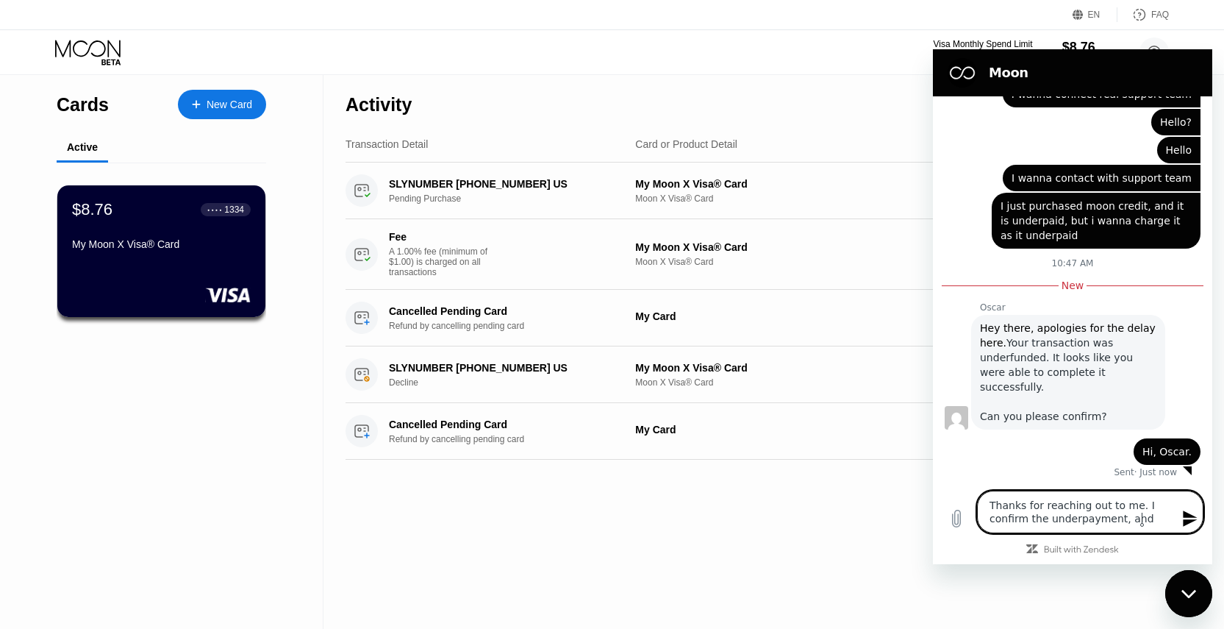
type textarea "Thanks for reaching out to me. I confirm the underpayment, and I"
type textarea "x"
type textarea "Thanks for reaching out to me. I confirm the underpayment, and I"
type textarea "x"
type textarea "Thanks for reaching out to me. I confirm the underpayment, and I t"
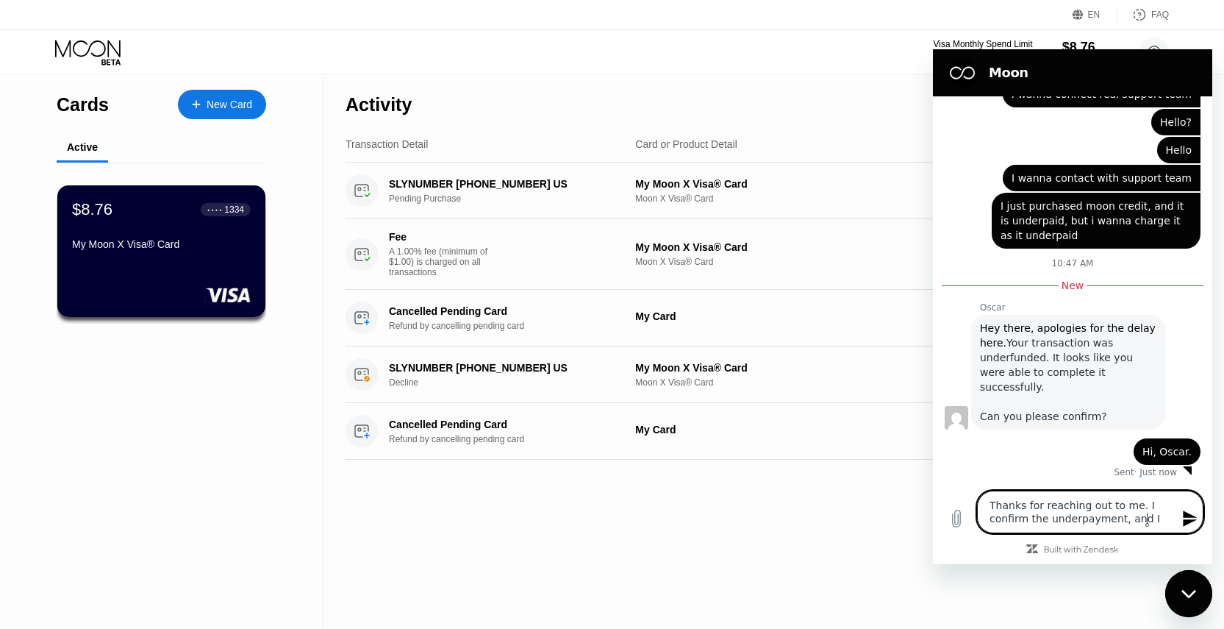
type textarea "x"
type textarea "Thanks for reaching out to me. I confirm the underpayment, and I th"
type textarea "x"
type textarea "Thanks for reaching out to me. I confirm the underpayment, and I thi"
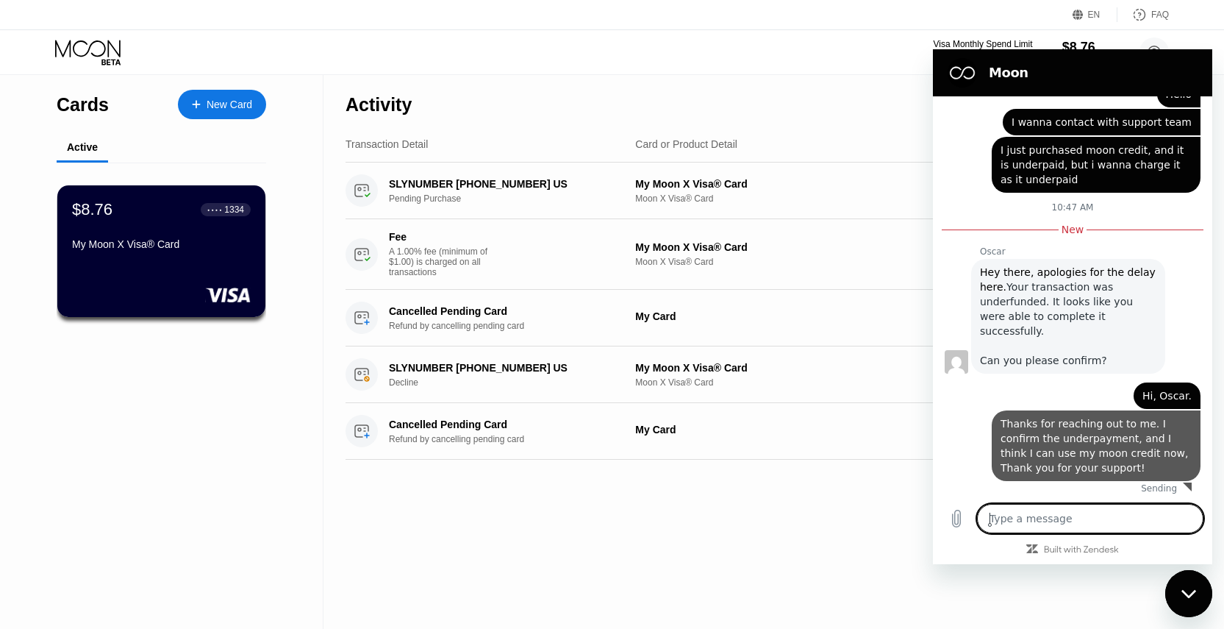
scroll to position [602, 0]
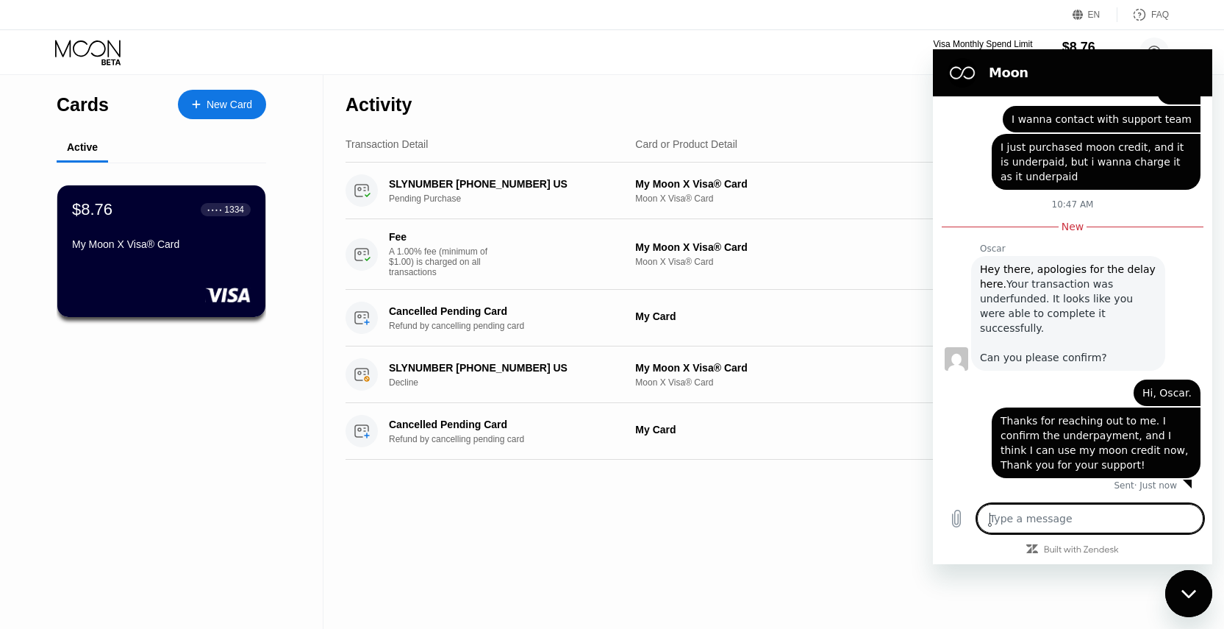
click at [568, 74] on div "Visa Monthly Spend Limit $14.99 / $4,000.00 $8.76 Moon Credit Victor [EMAIL_ADD…" at bounding box center [612, 52] width 1224 height 44
click at [1190, 593] on icon "Close messaging window" at bounding box center [1188, 594] width 15 height 10
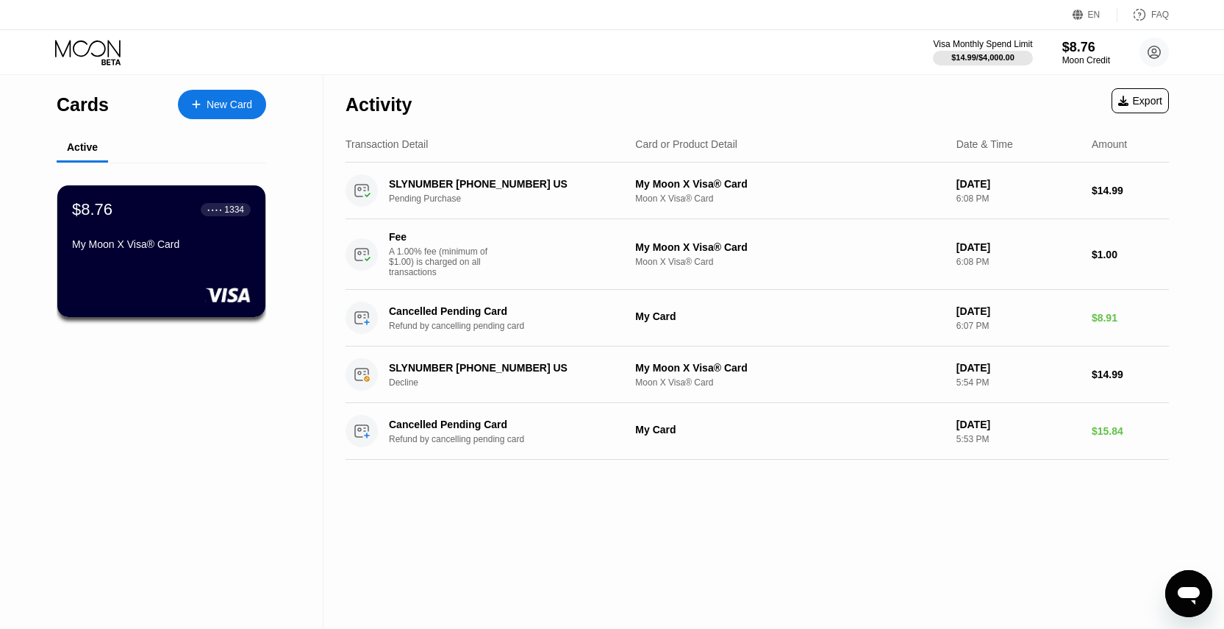
click at [568, 504] on div "Activity Export Transaction Detail Card or Product Detail Date & Time Amount SL…" at bounding box center [757, 352] width 868 height 554
